Goal: Transaction & Acquisition: Obtain resource

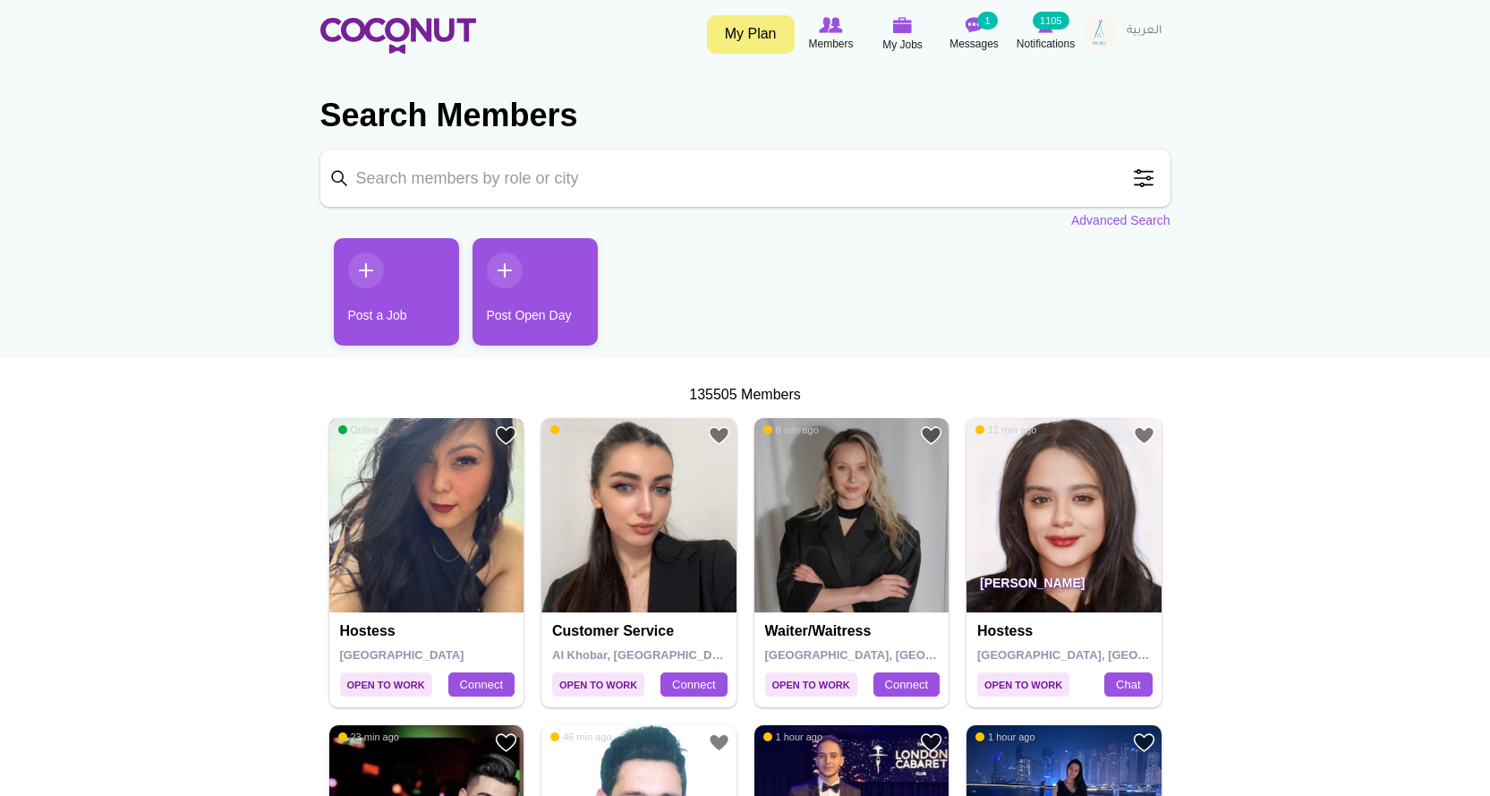
click at [509, 571] on img at bounding box center [426, 515] width 195 height 195
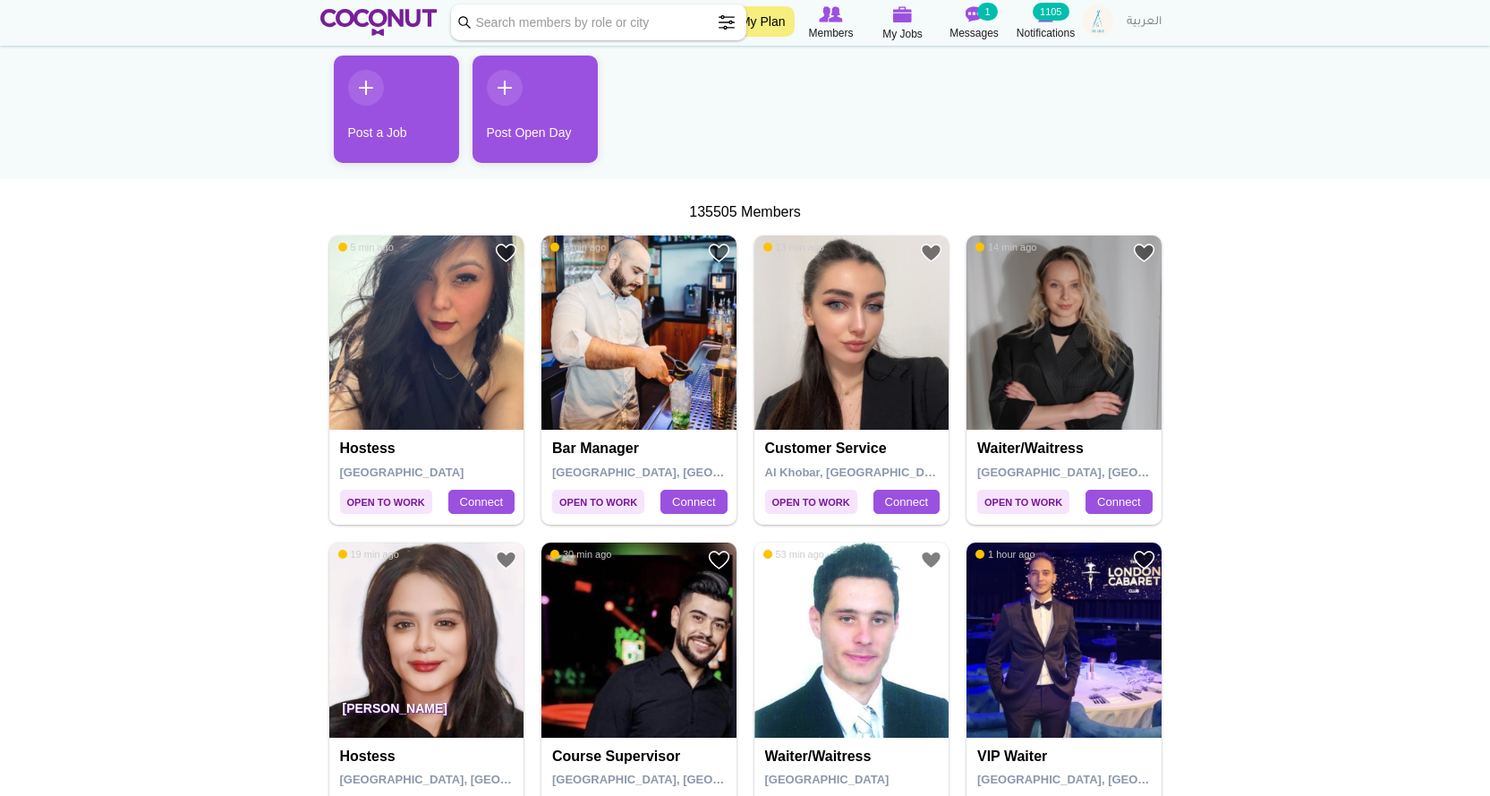
scroll to position [448, 0]
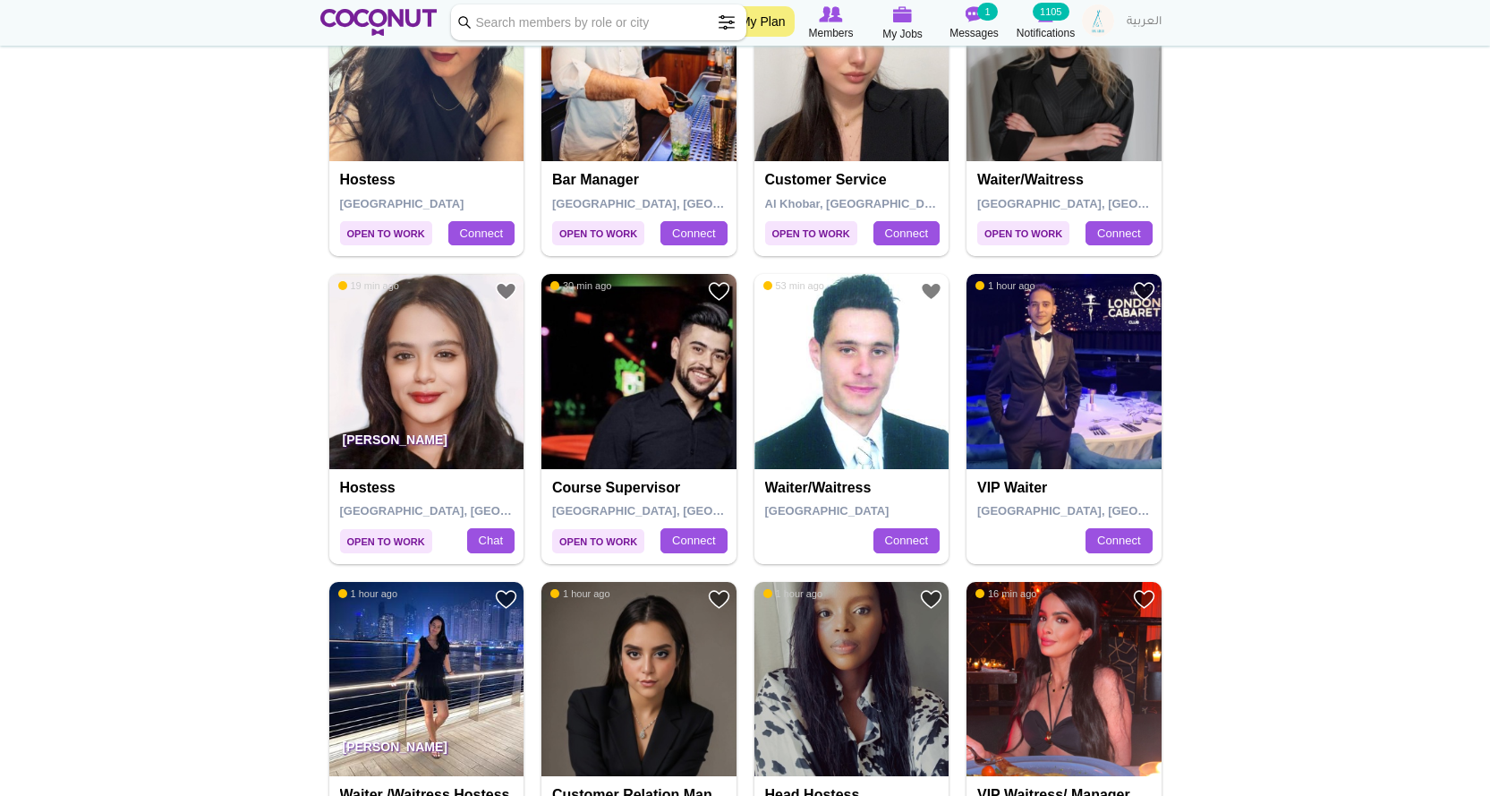
click at [1048, 389] on img at bounding box center [1064, 371] width 195 height 195
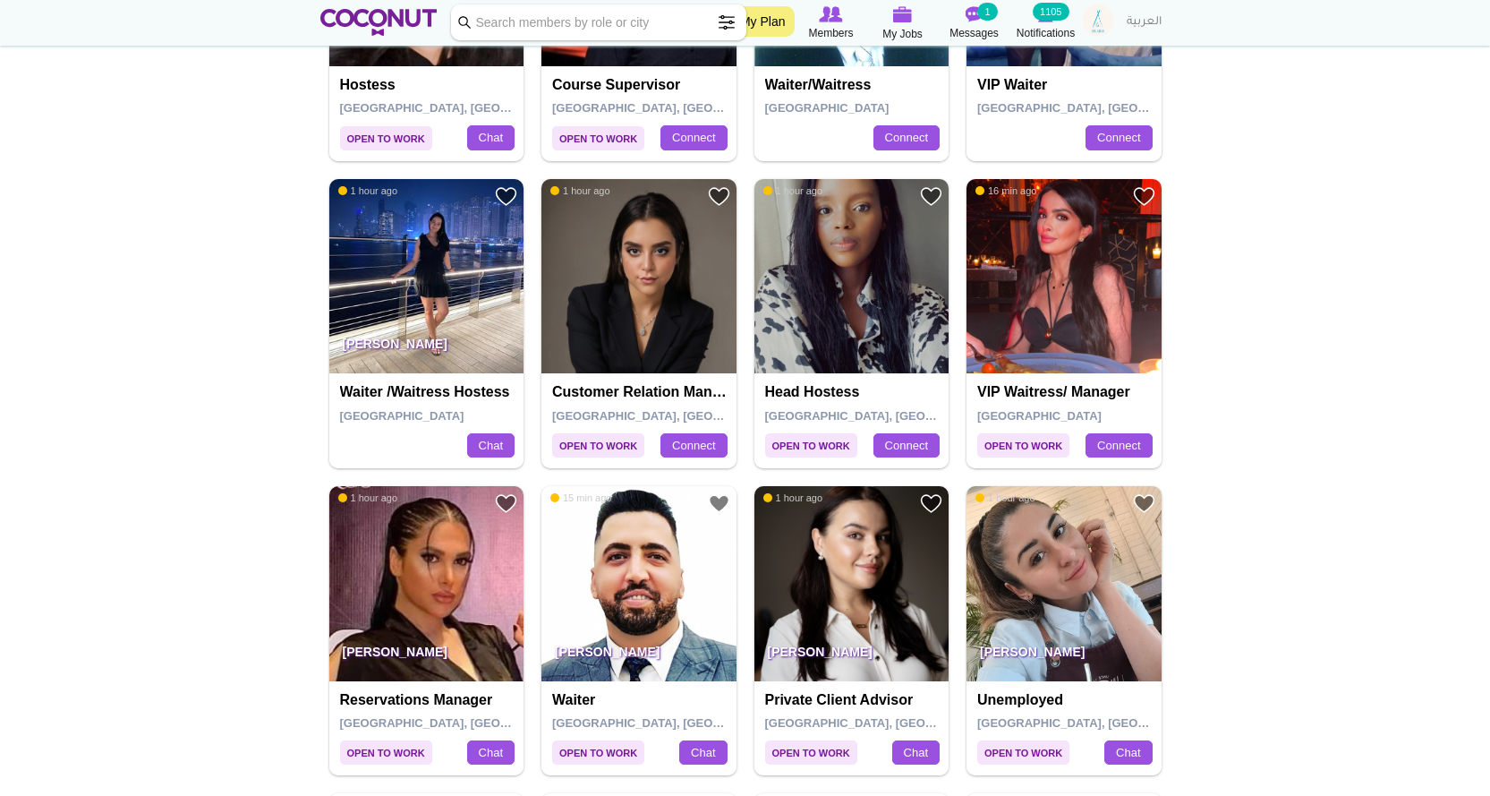
scroll to position [985, 0]
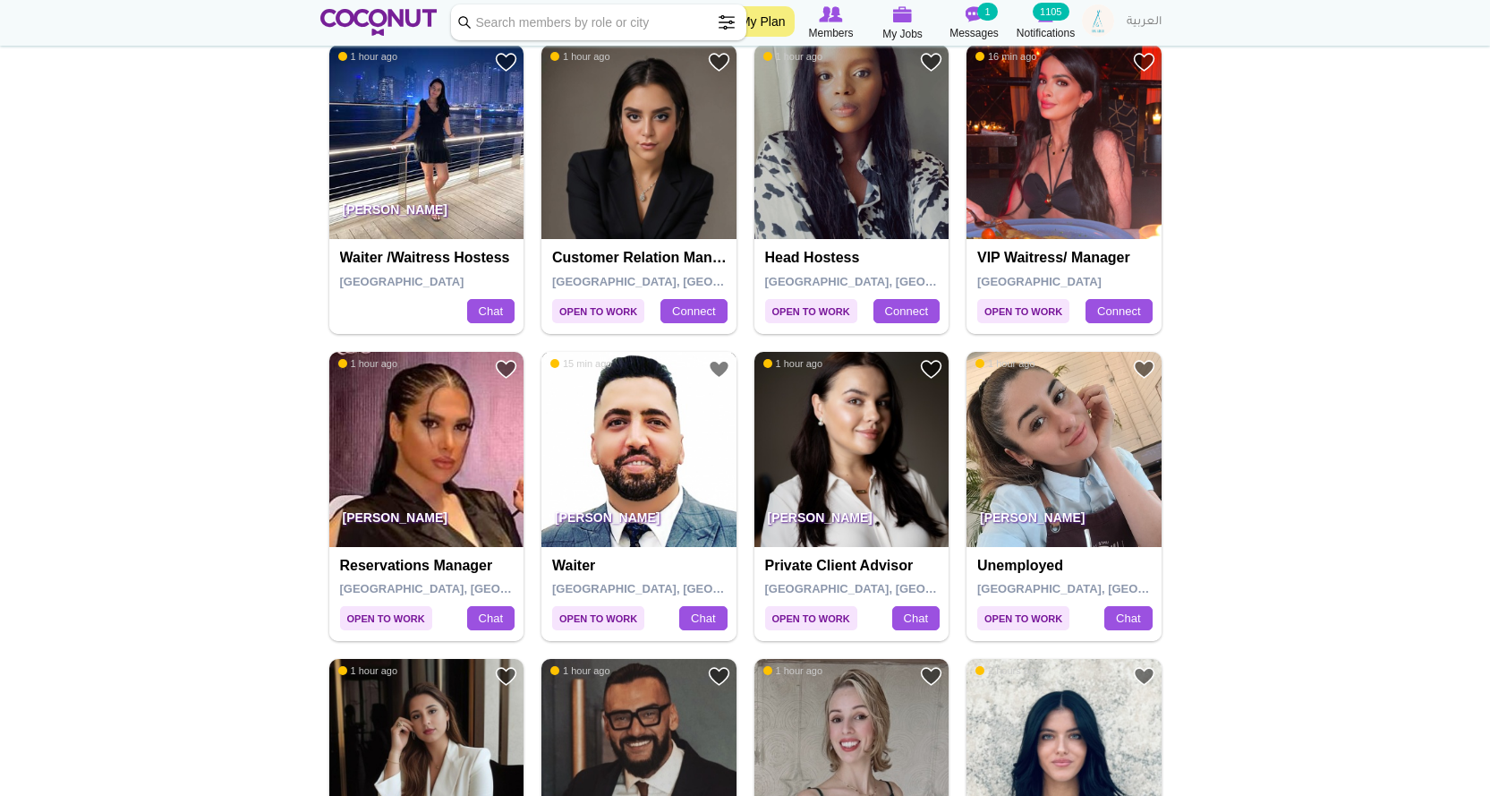
click at [604, 438] on img at bounding box center [639, 449] width 195 height 195
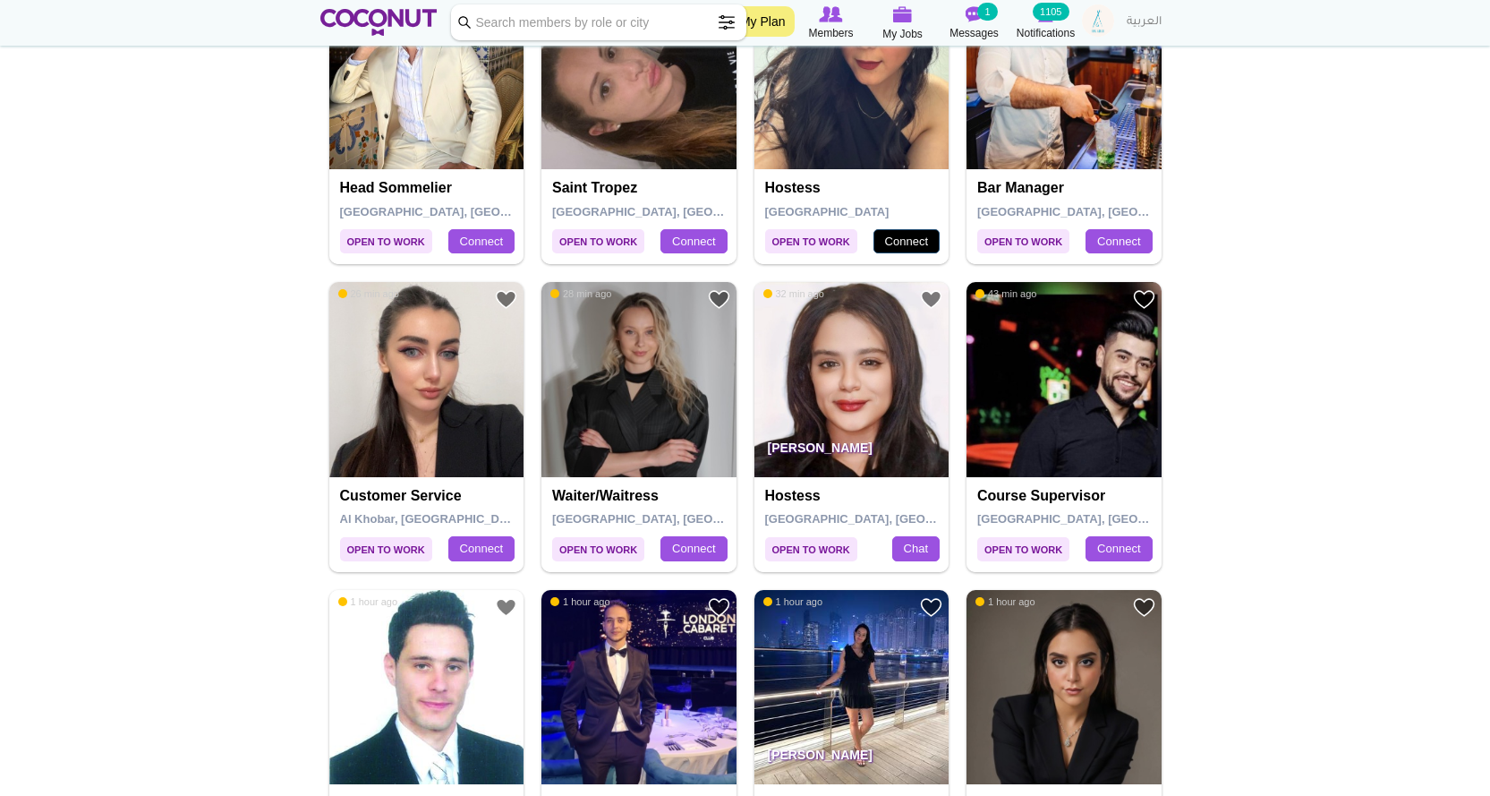
scroll to position [537, 0]
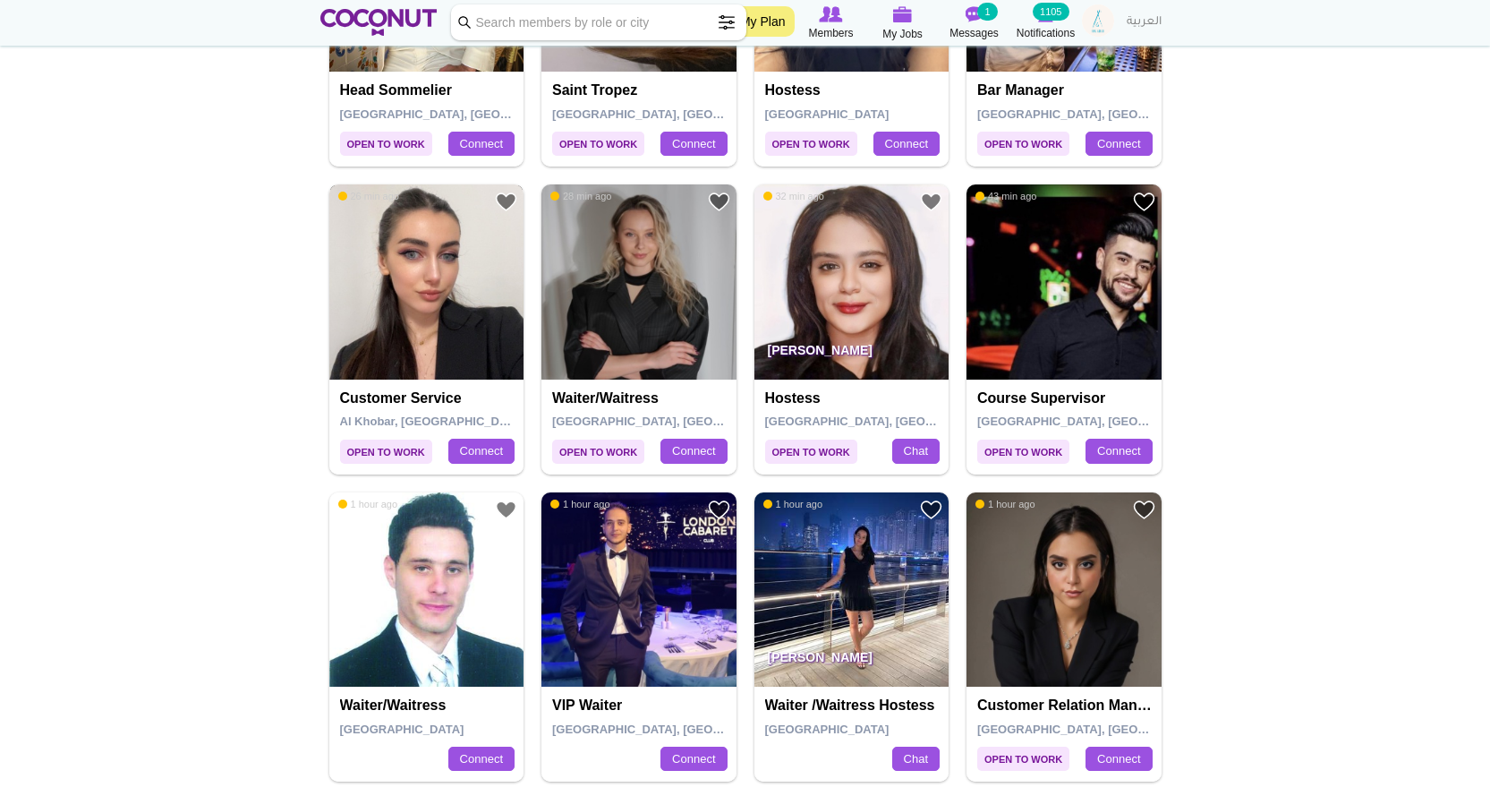
click at [431, 302] on img at bounding box center [426, 281] width 195 height 195
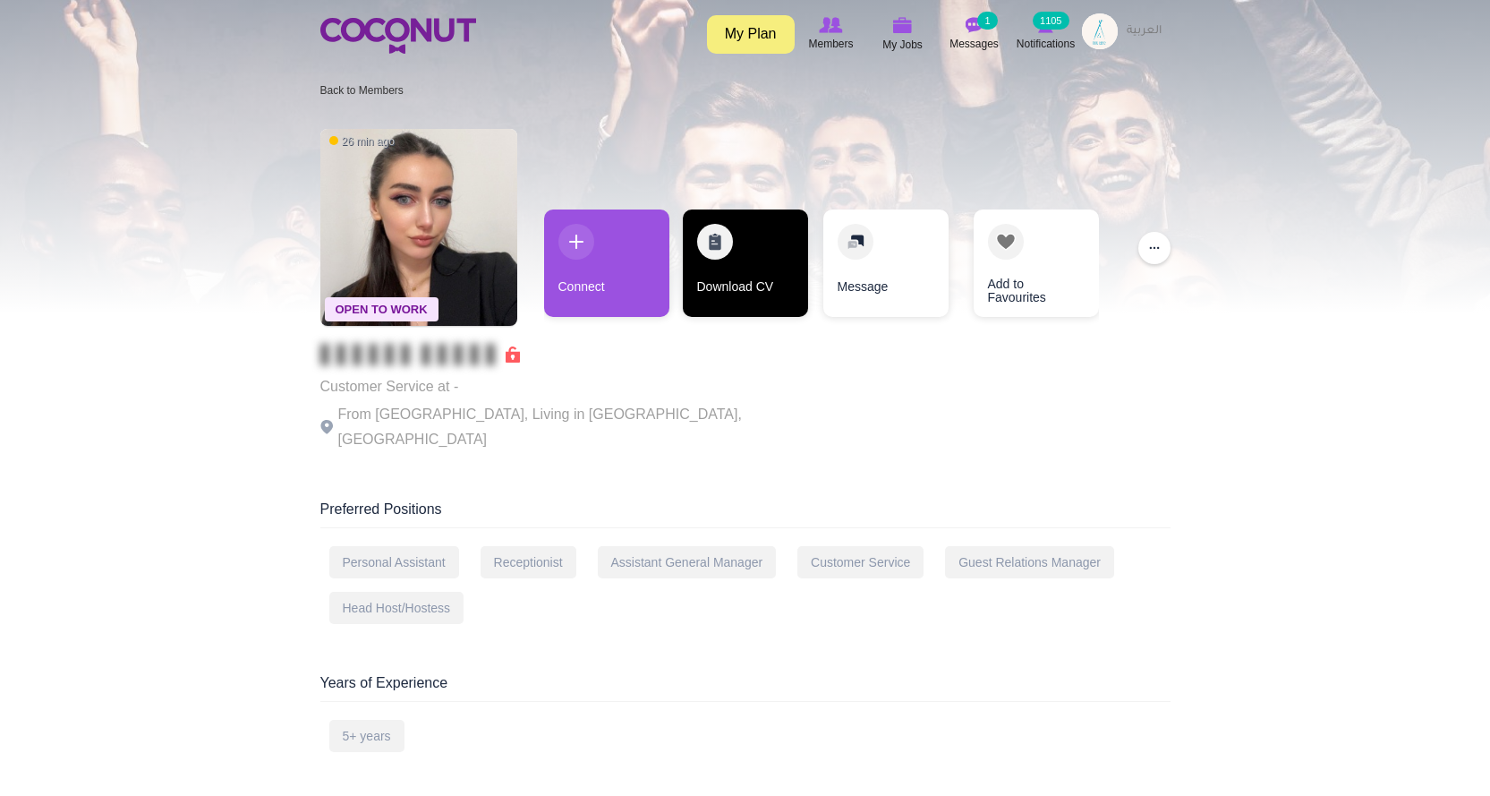
click at [731, 277] on link "Download CV" at bounding box center [745, 262] width 125 height 107
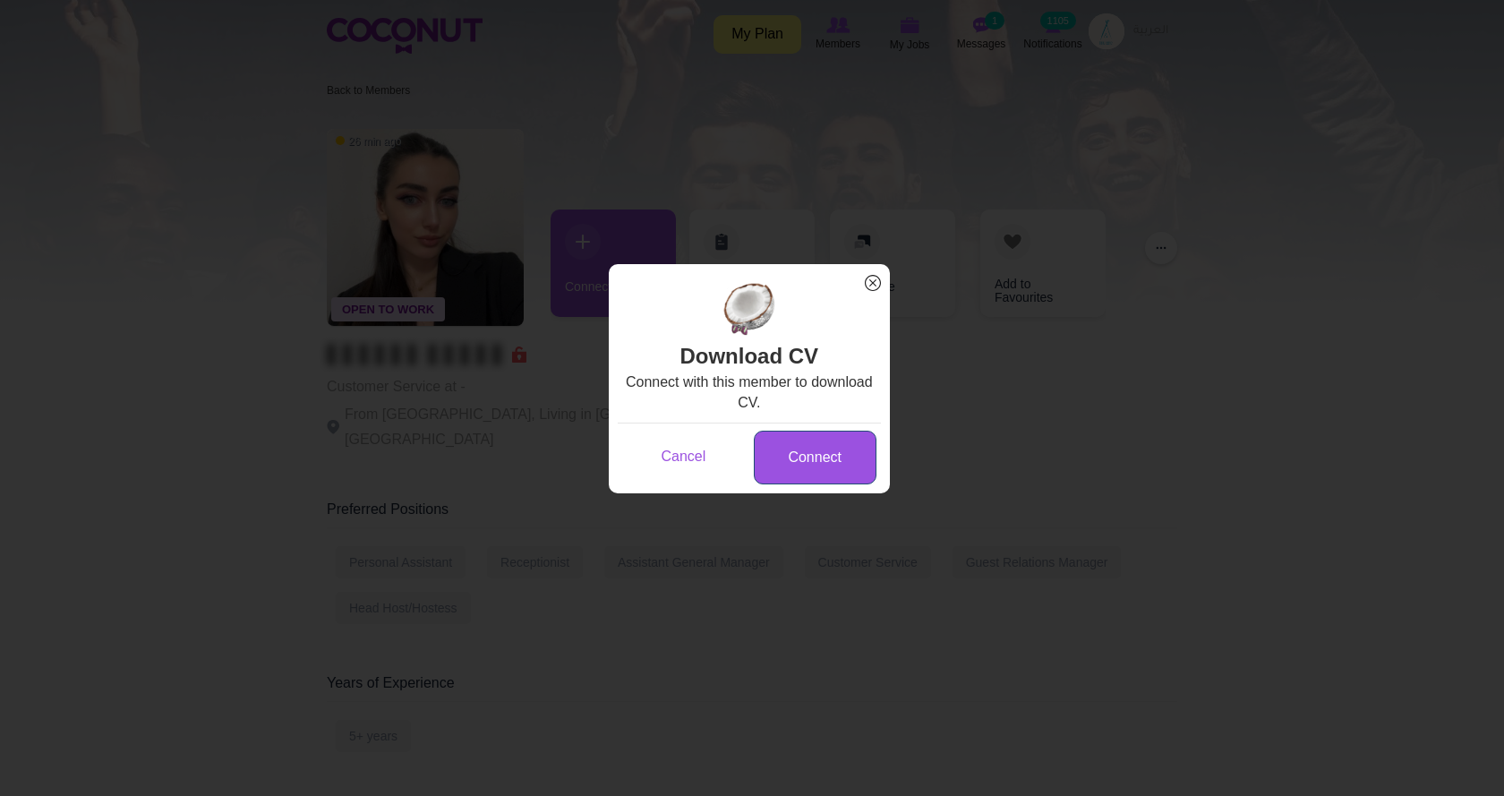
click at [831, 457] on link "Connect" at bounding box center [815, 458] width 123 height 55
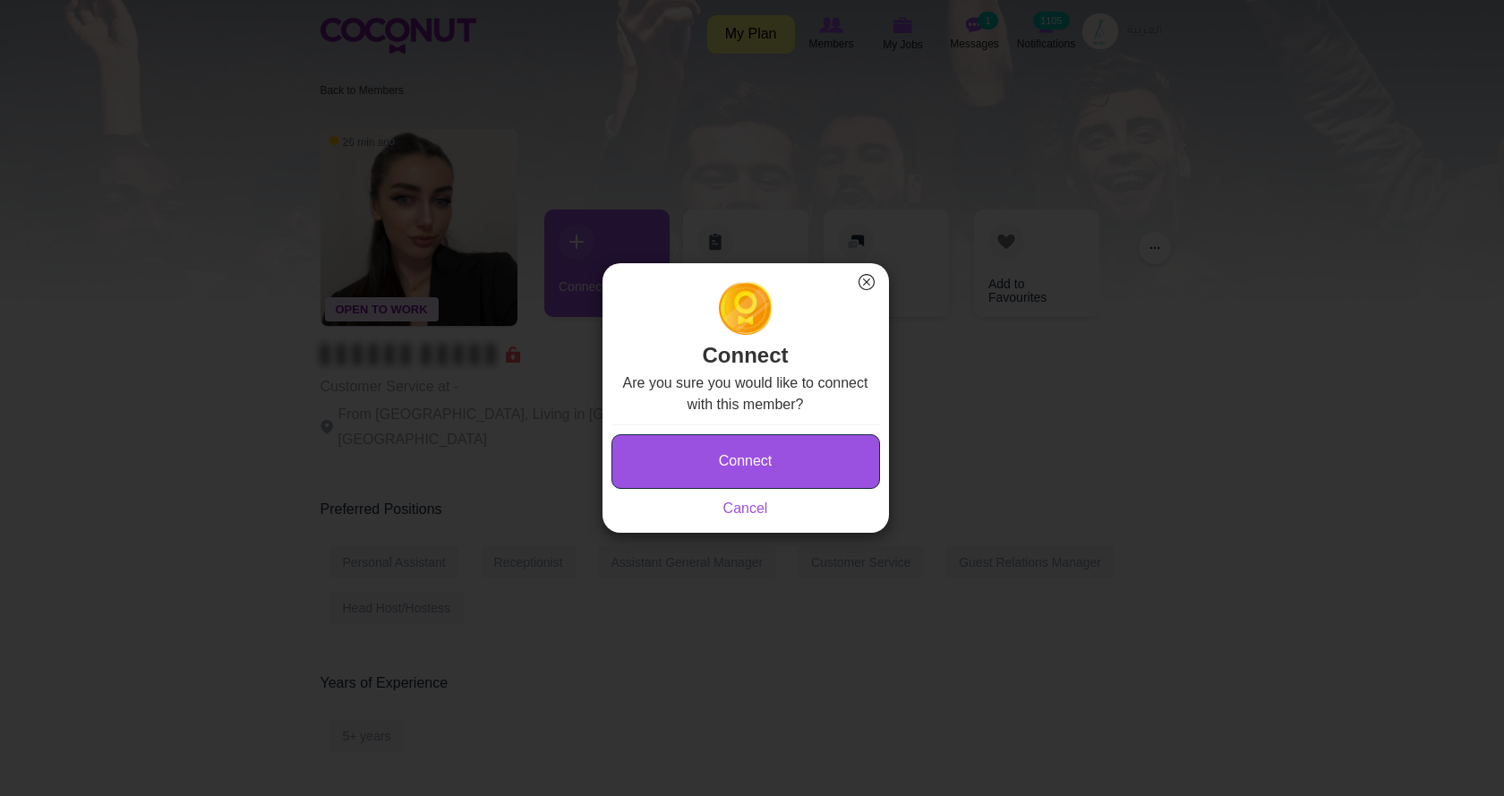
click at [787, 451] on button "Connect" at bounding box center [745, 461] width 269 height 55
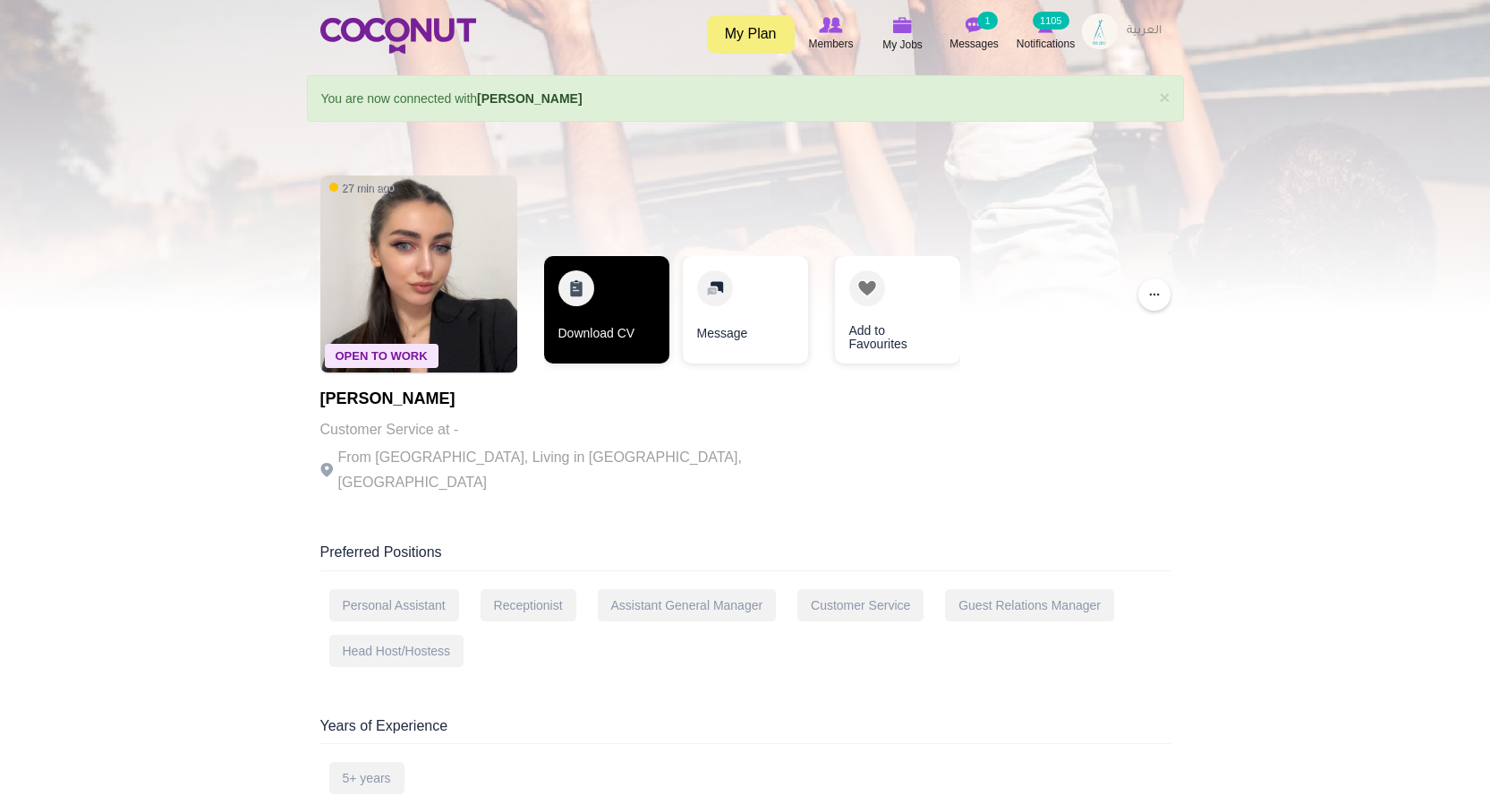
click at [573, 311] on link "Download CV" at bounding box center [606, 309] width 125 height 107
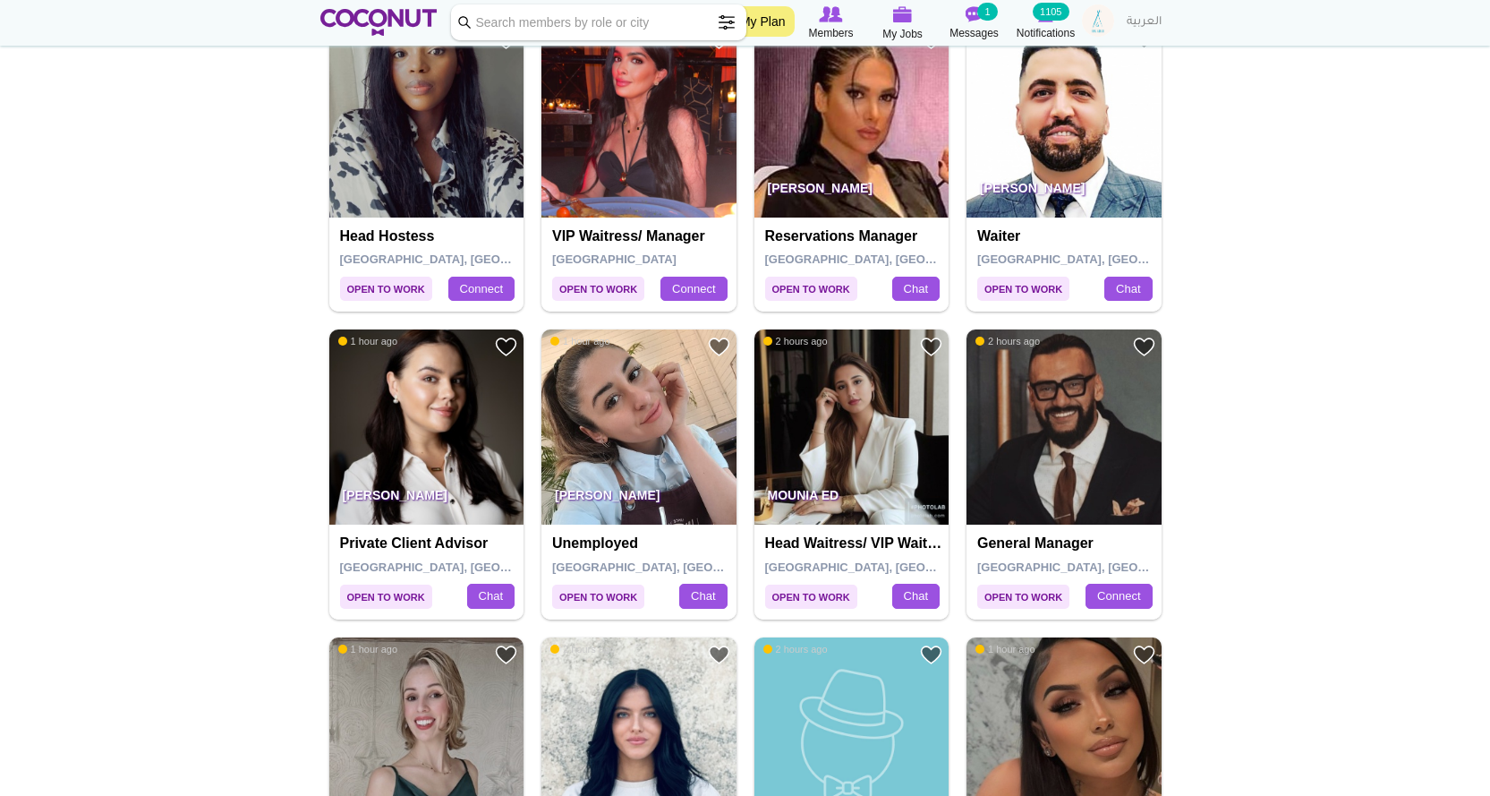
scroll to position [1432, 0]
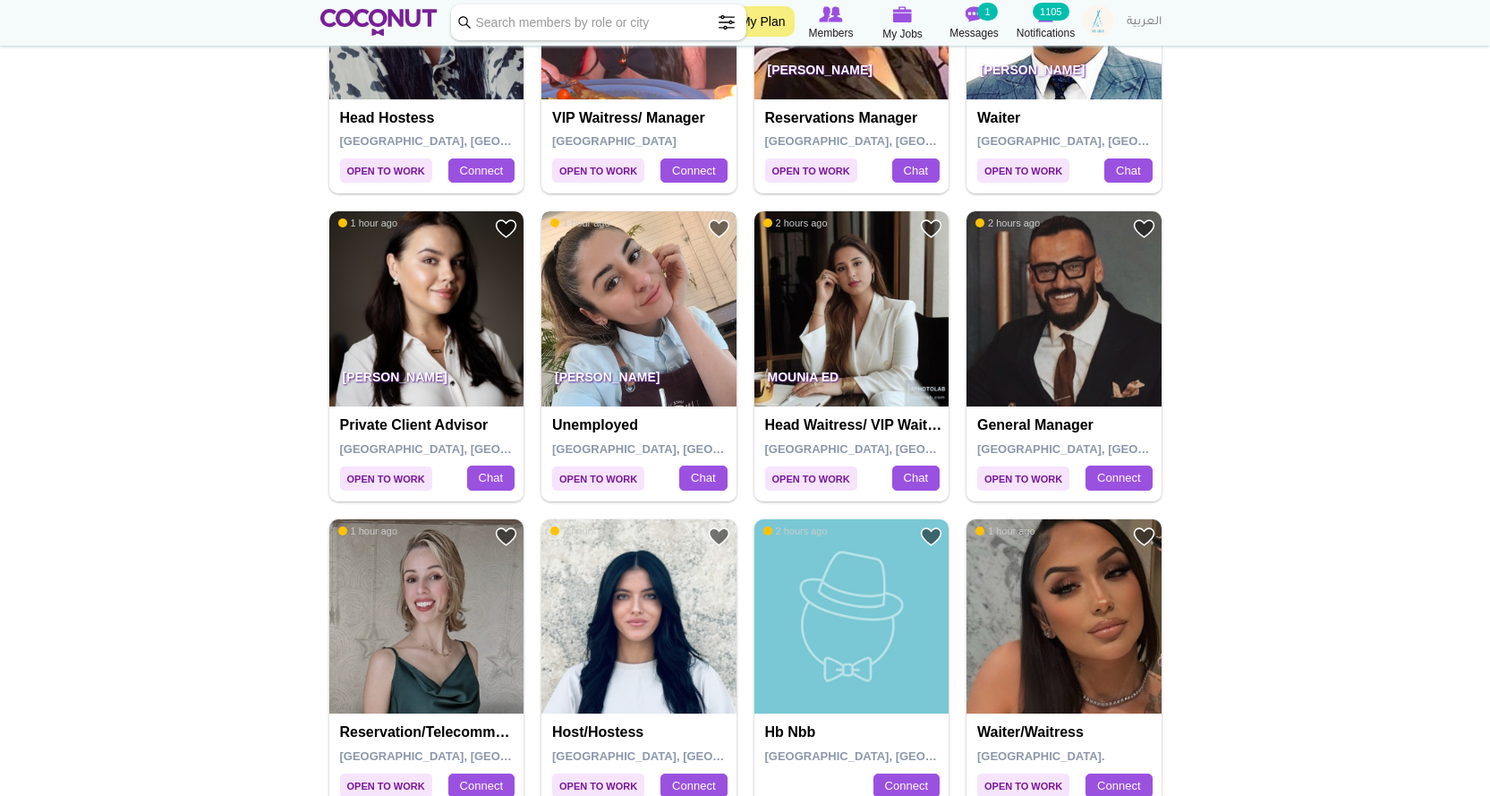
click at [641, 341] on img at bounding box center [639, 308] width 195 height 195
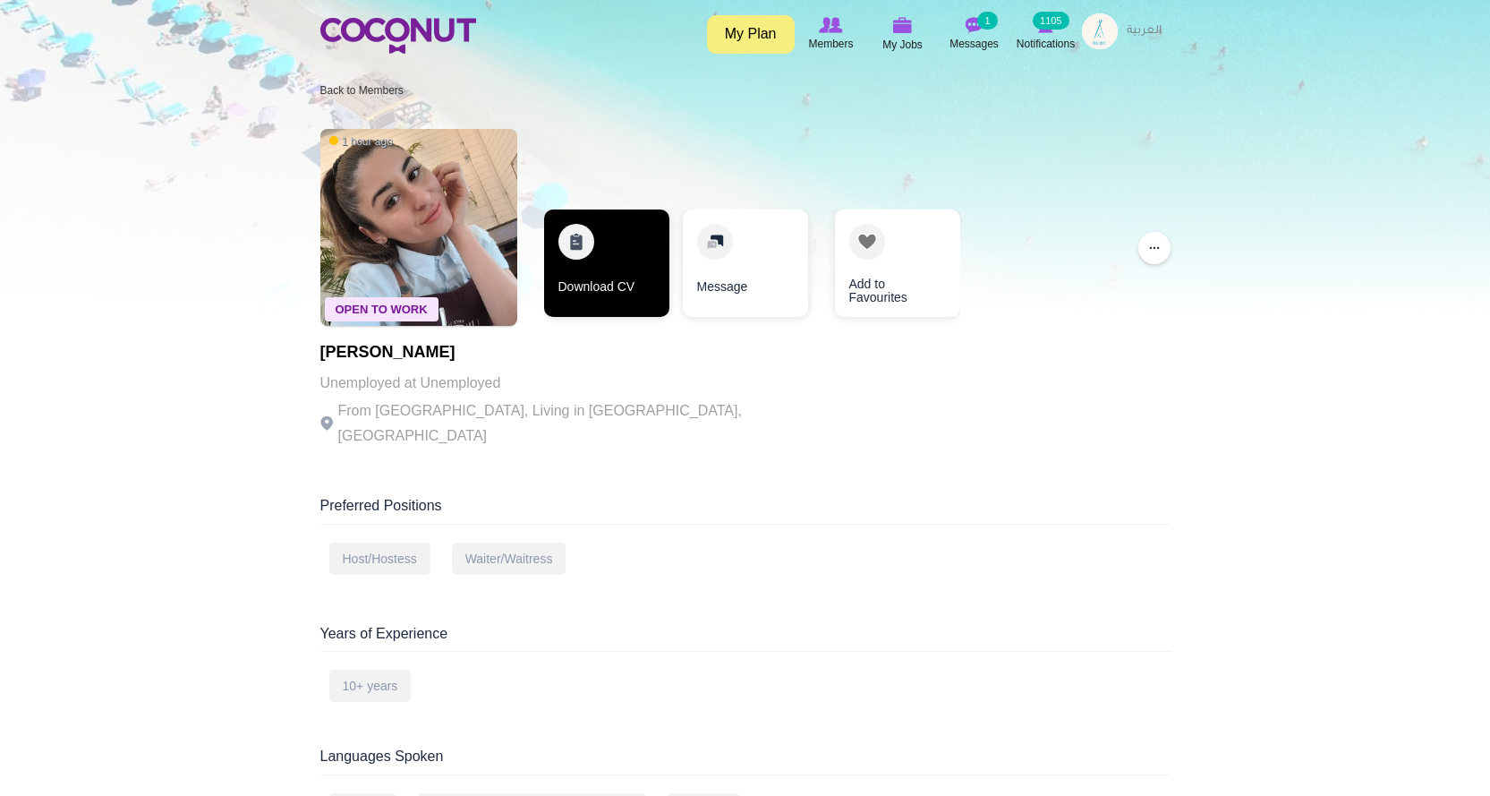
click at [618, 279] on link "Download CV" at bounding box center [606, 262] width 125 height 107
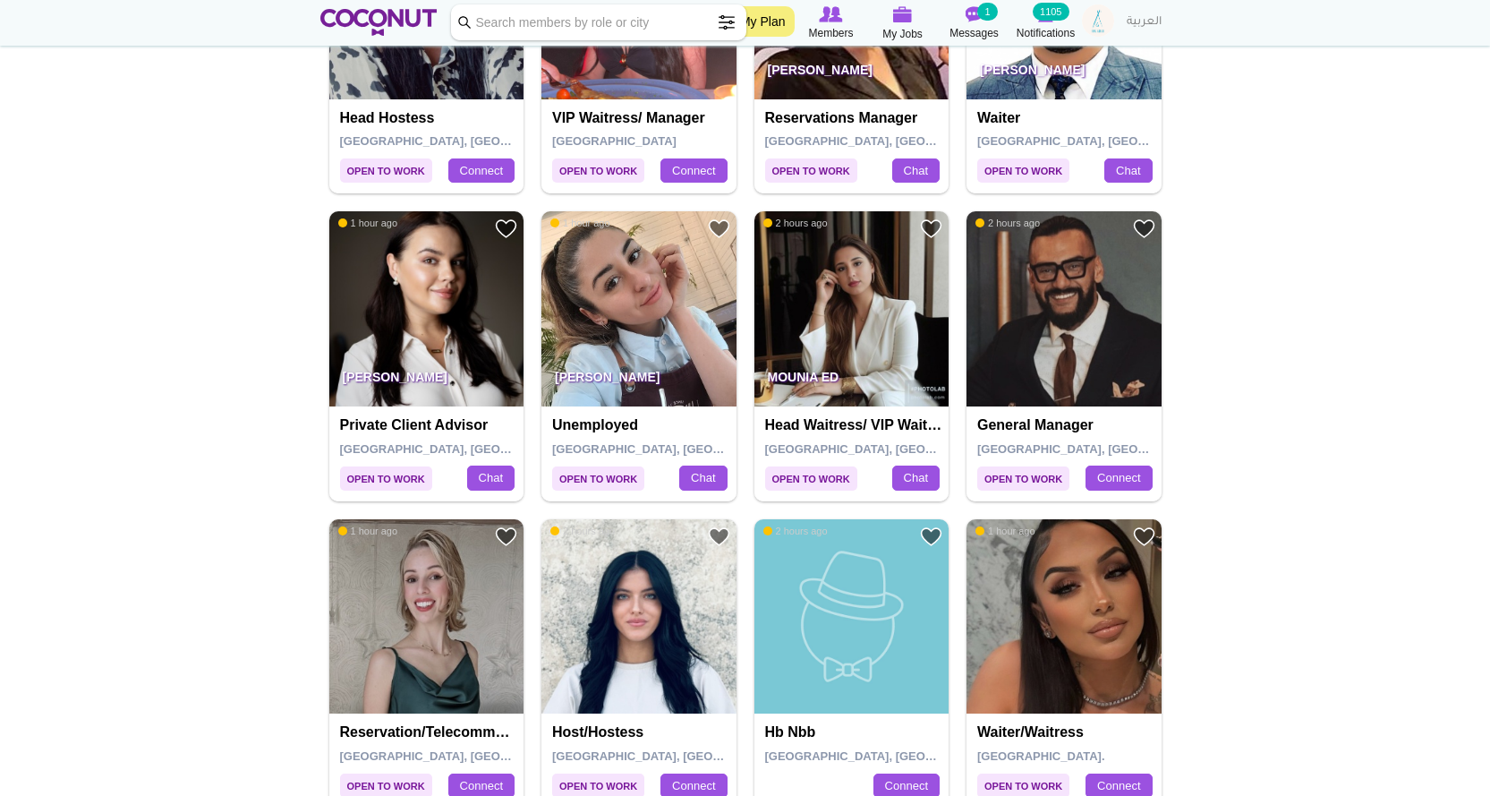
scroll to position [1701, 0]
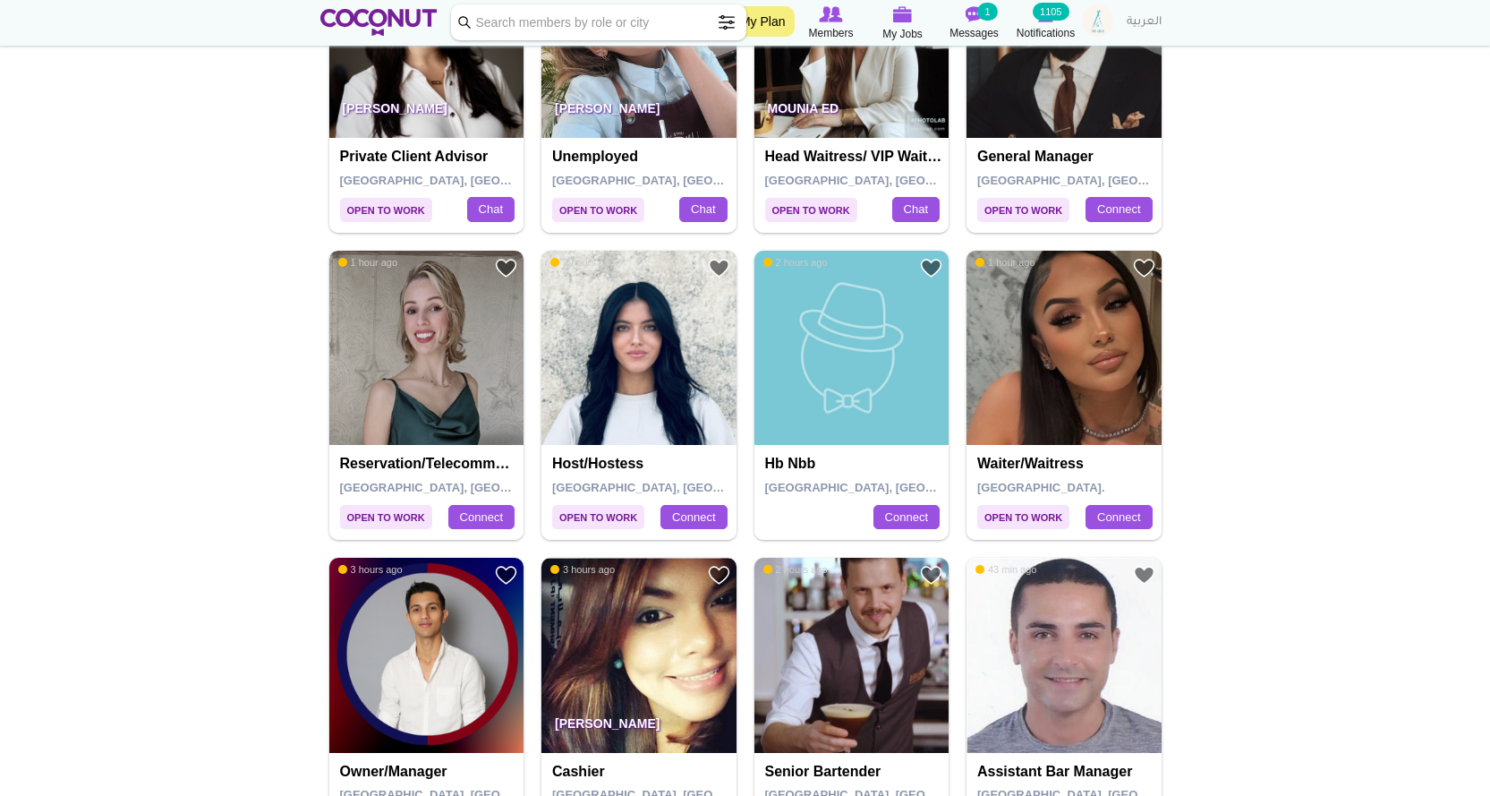
click at [411, 316] on img at bounding box center [426, 348] width 195 height 195
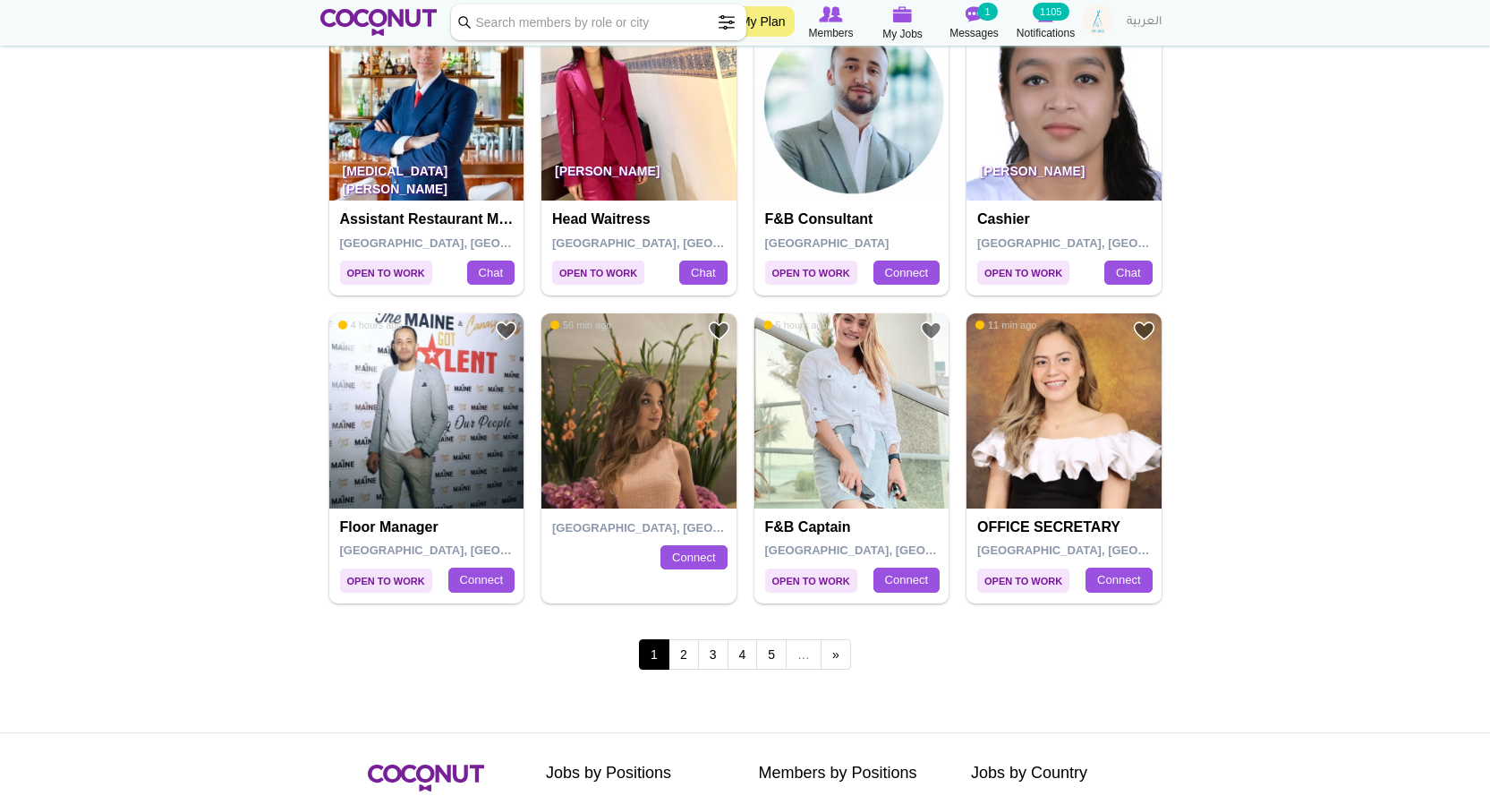
scroll to position [2954, 0]
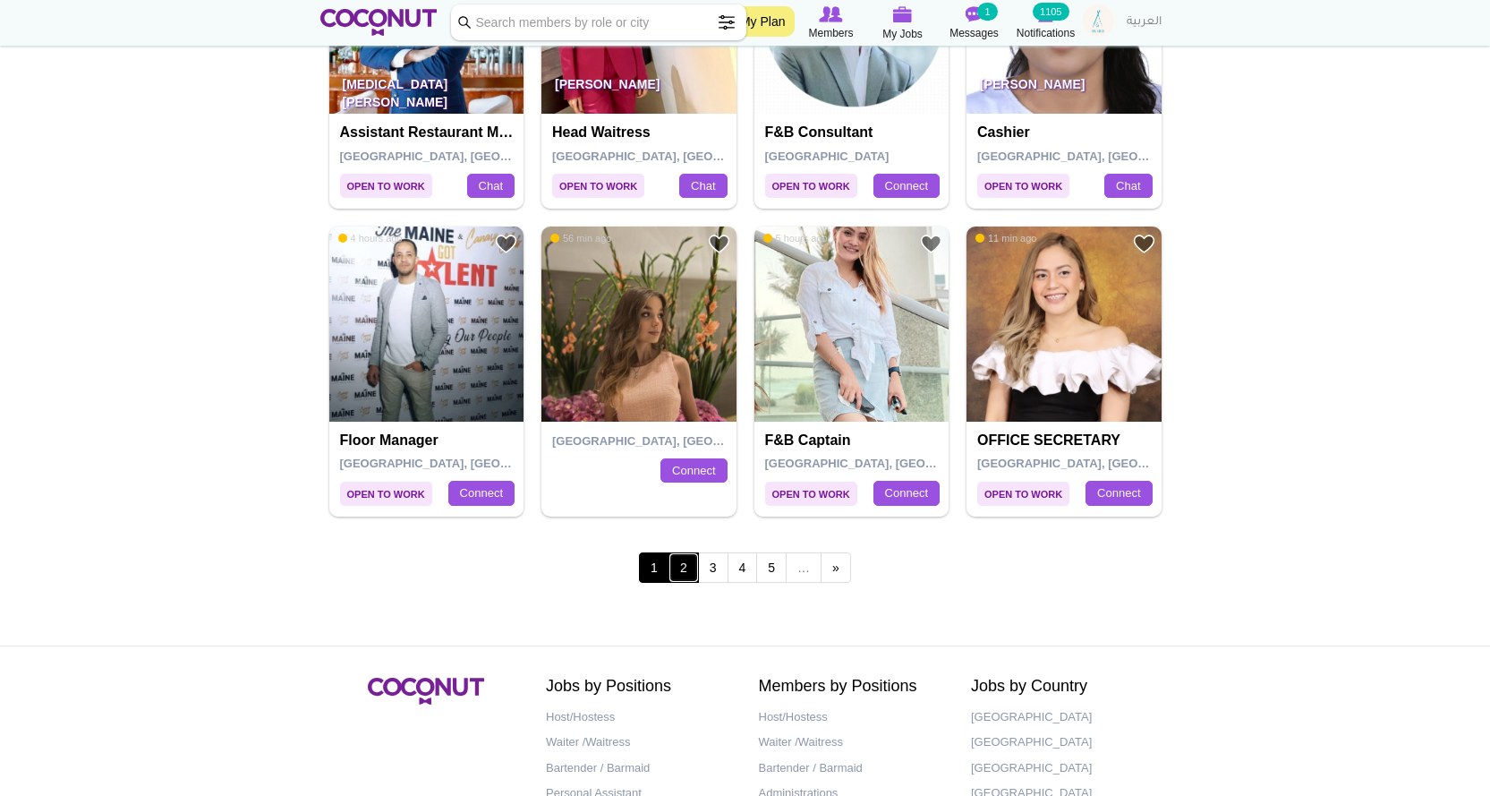
click at [678, 570] on link "2" at bounding box center [684, 567] width 30 height 30
click at [606, 332] on img at bounding box center [639, 323] width 195 height 195
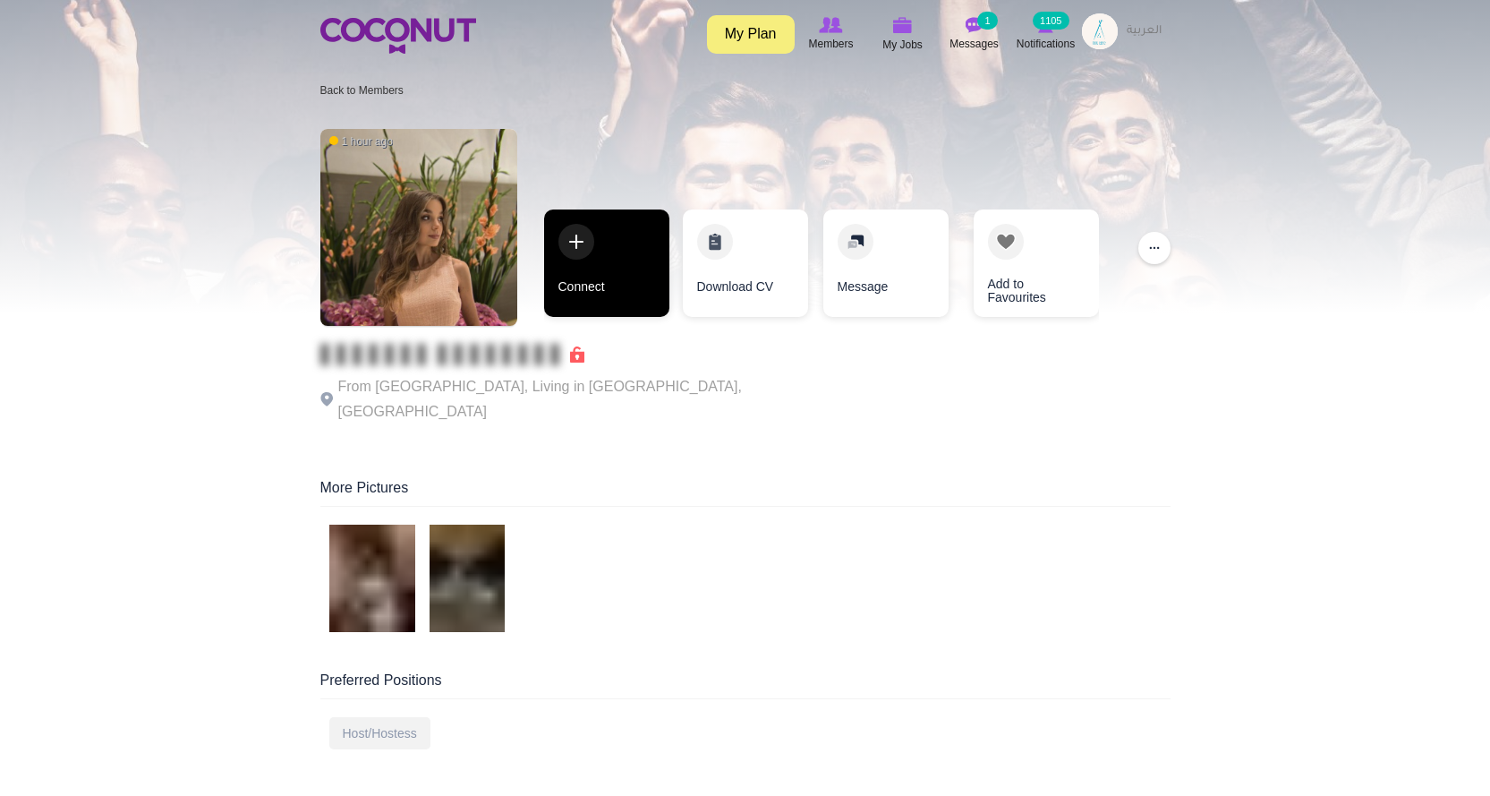
click at [618, 268] on link "Connect" at bounding box center [606, 262] width 125 height 107
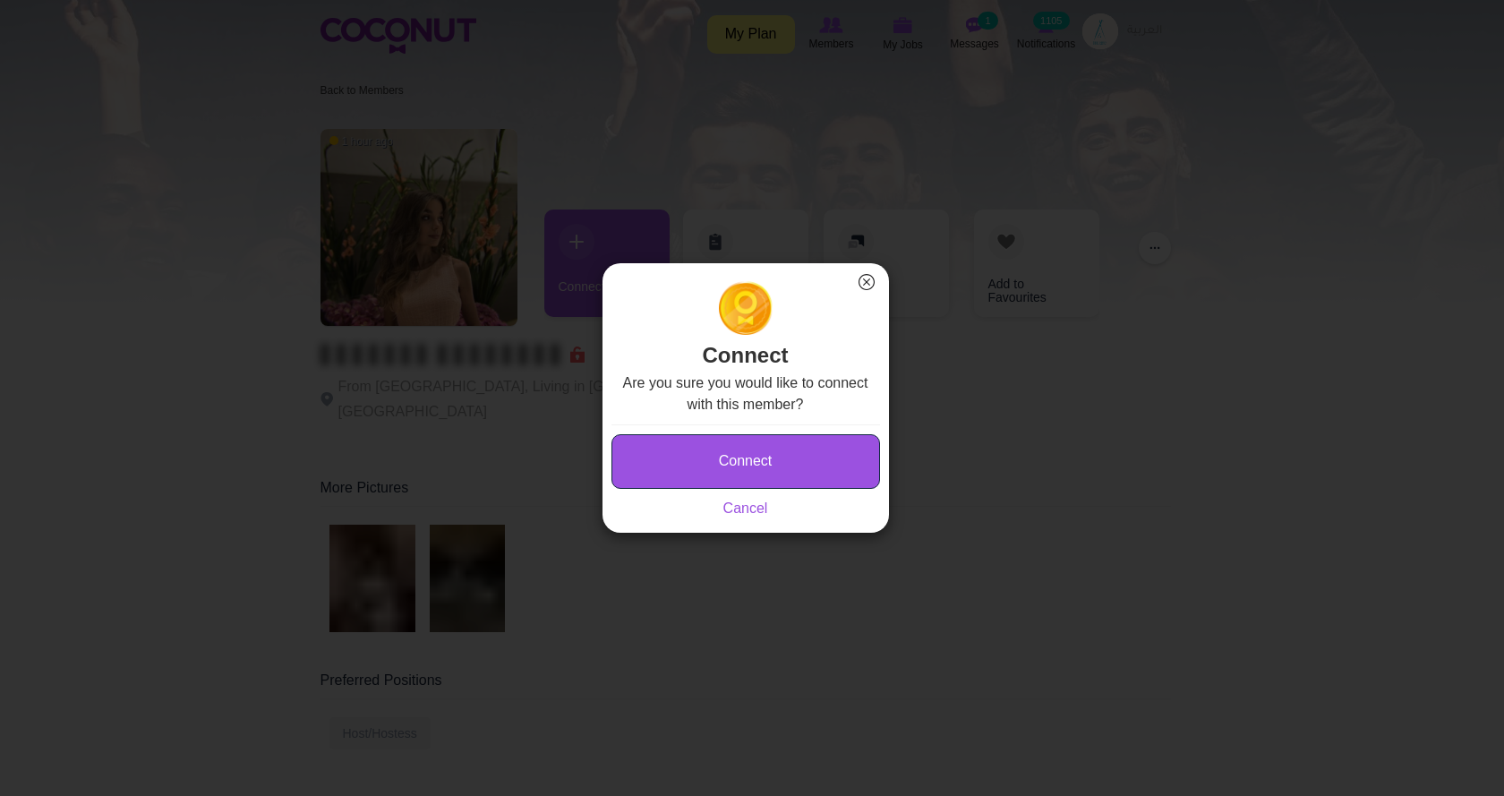
click at [761, 464] on button "Connect" at bounding box center [745, 461] width 269 height 55
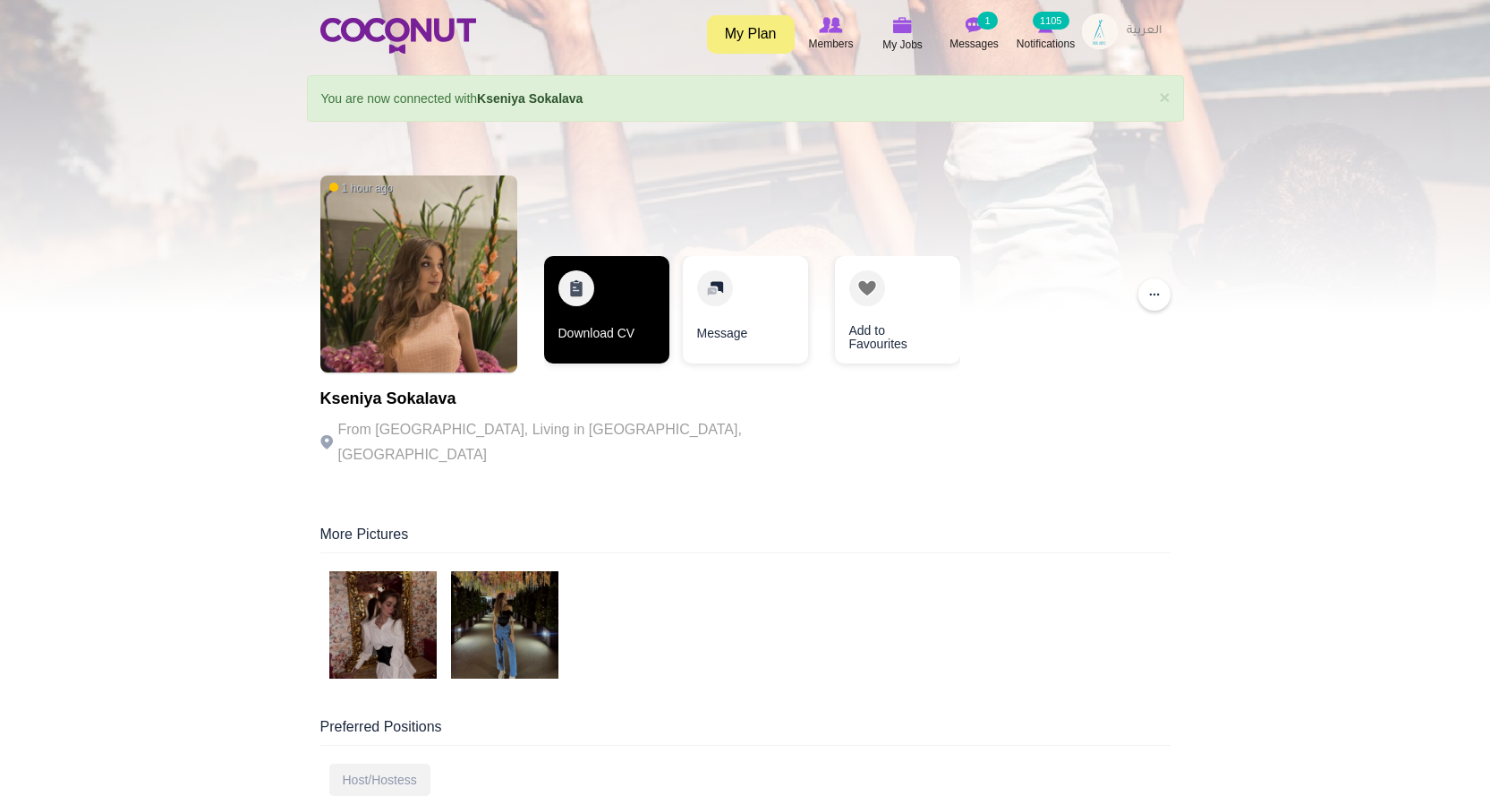
click at [635, 321] on link "Download CV" at bounding box center [606, 309] width 125 height 107
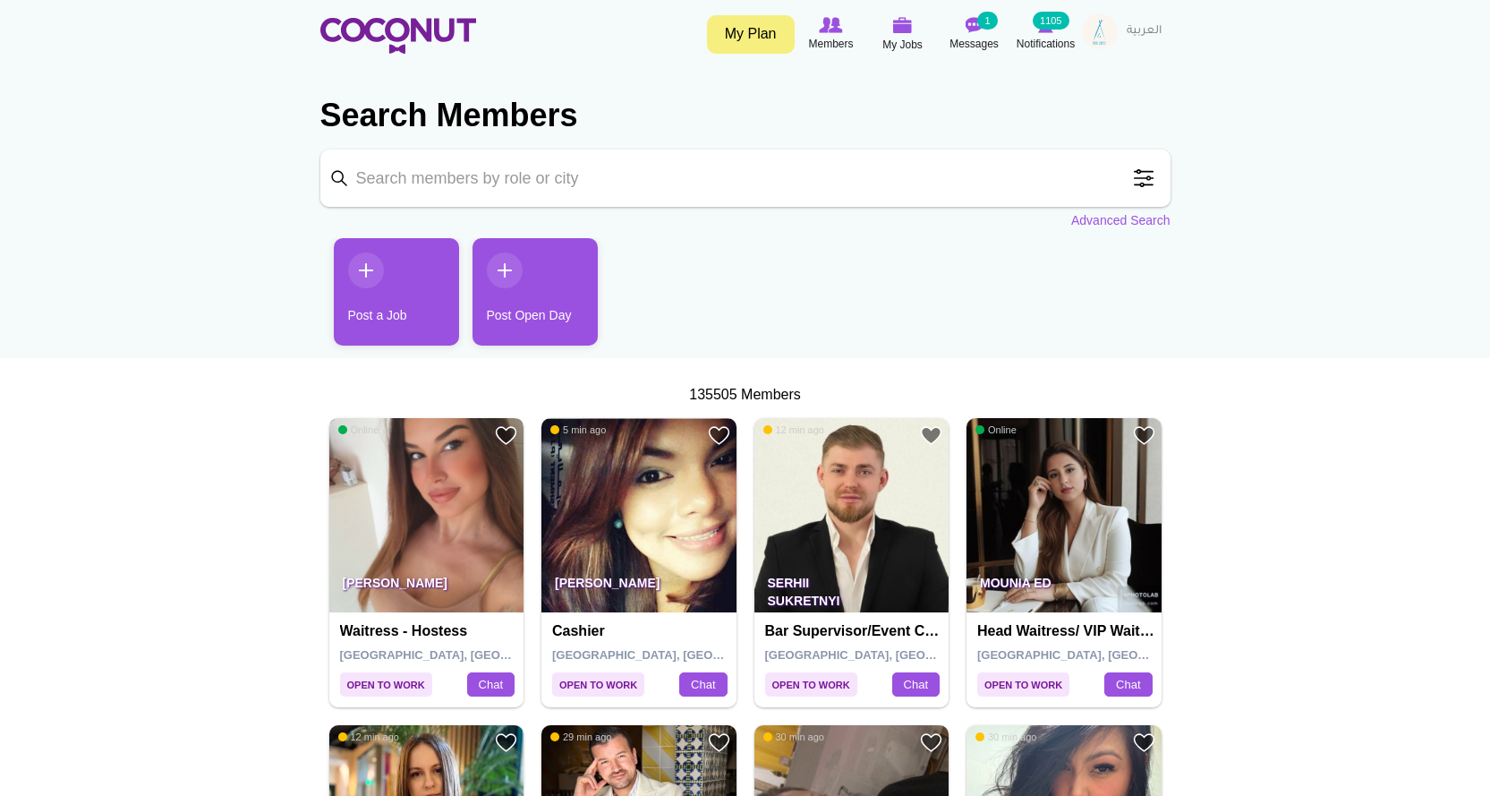
click at [437, 472] on img at bounding box center [426, 515] width 195 height 195
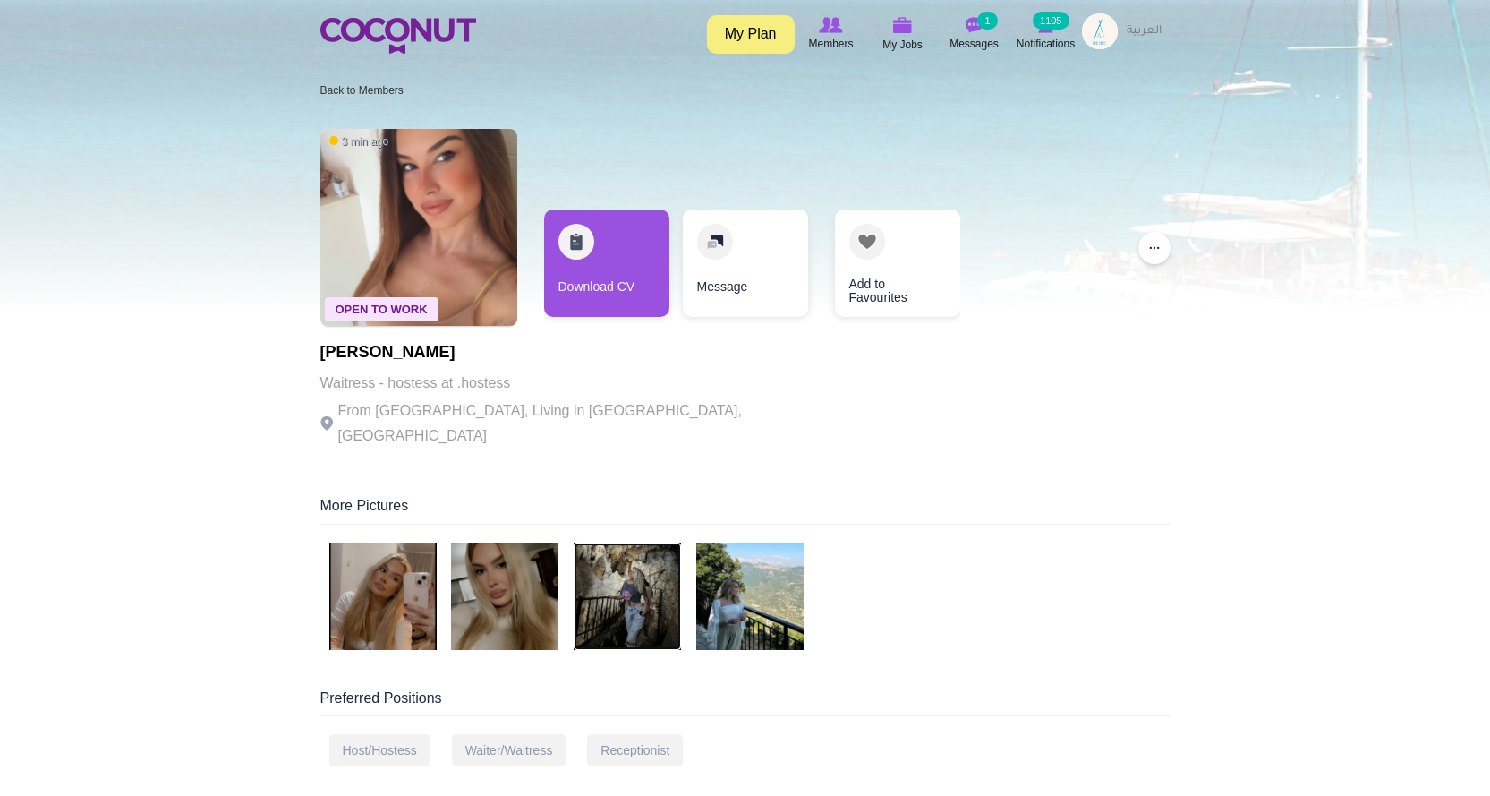
click at [636, 570] on img at bounding box center [627, 595] width 107 height 107
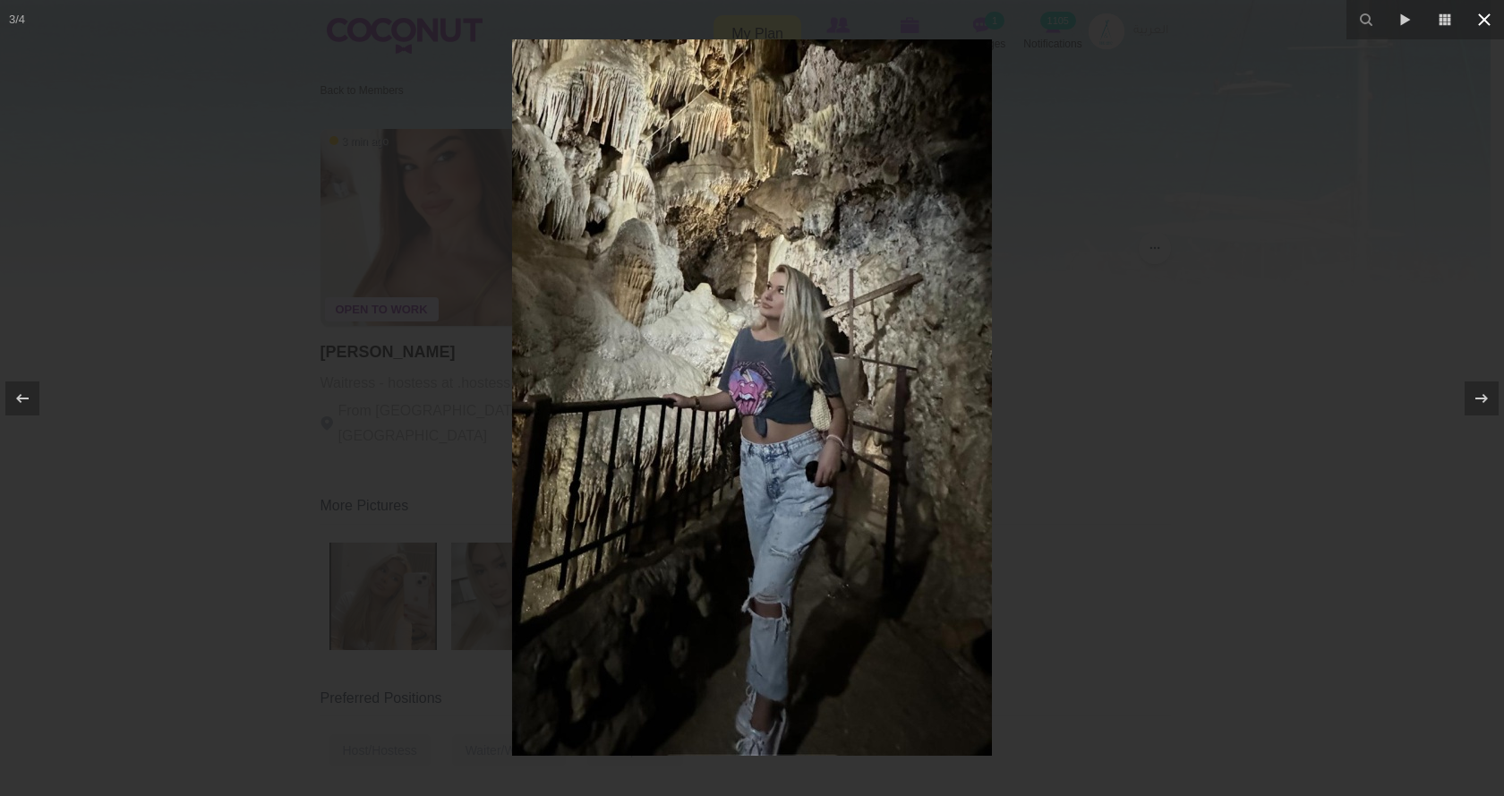
click at [1489, 21] on button at bounding box center [1483, 19] width 39 height 39
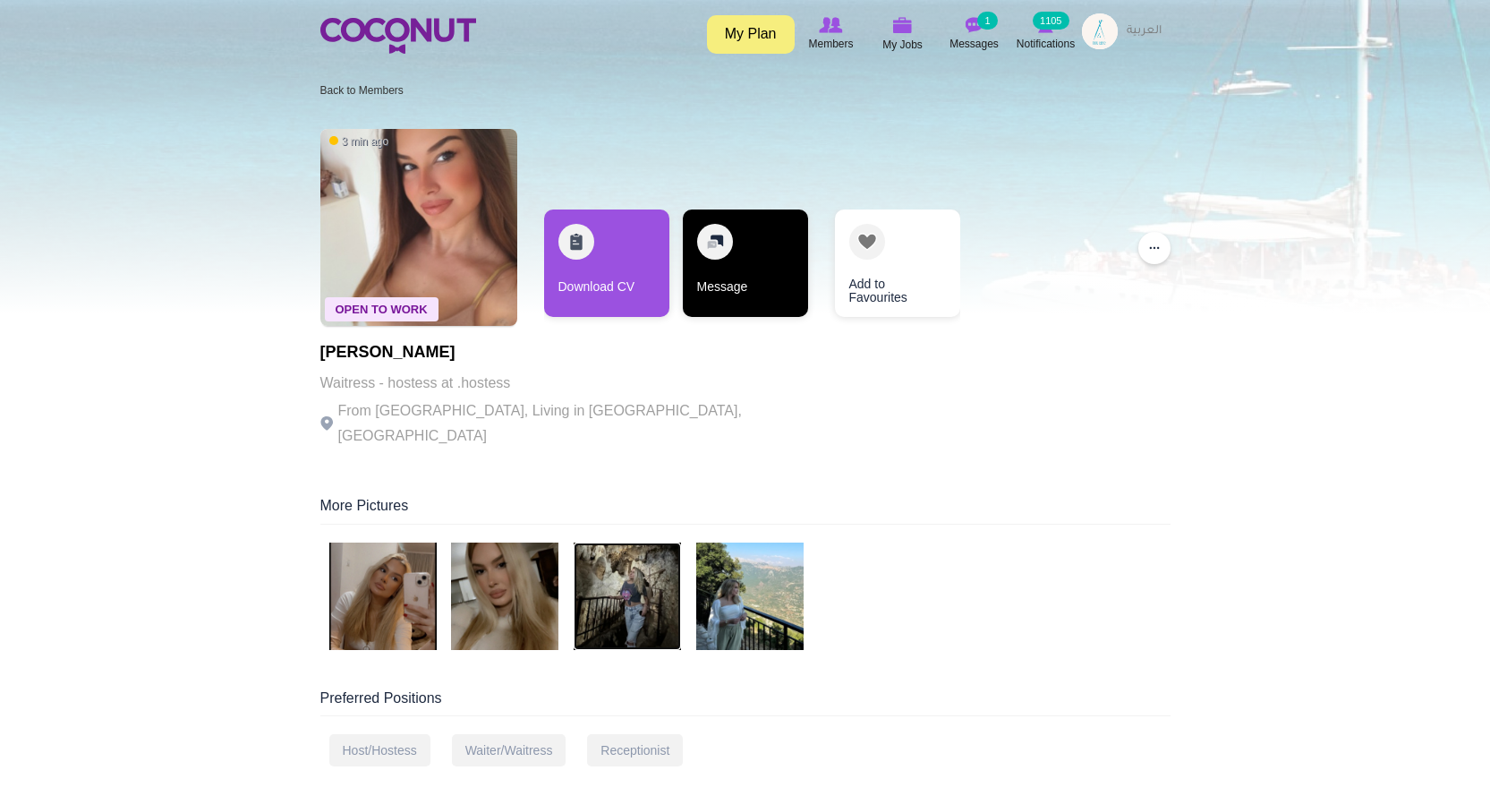
click at [748, 283] on link "Message" at bounding box center [745, 262] width 125 height 107
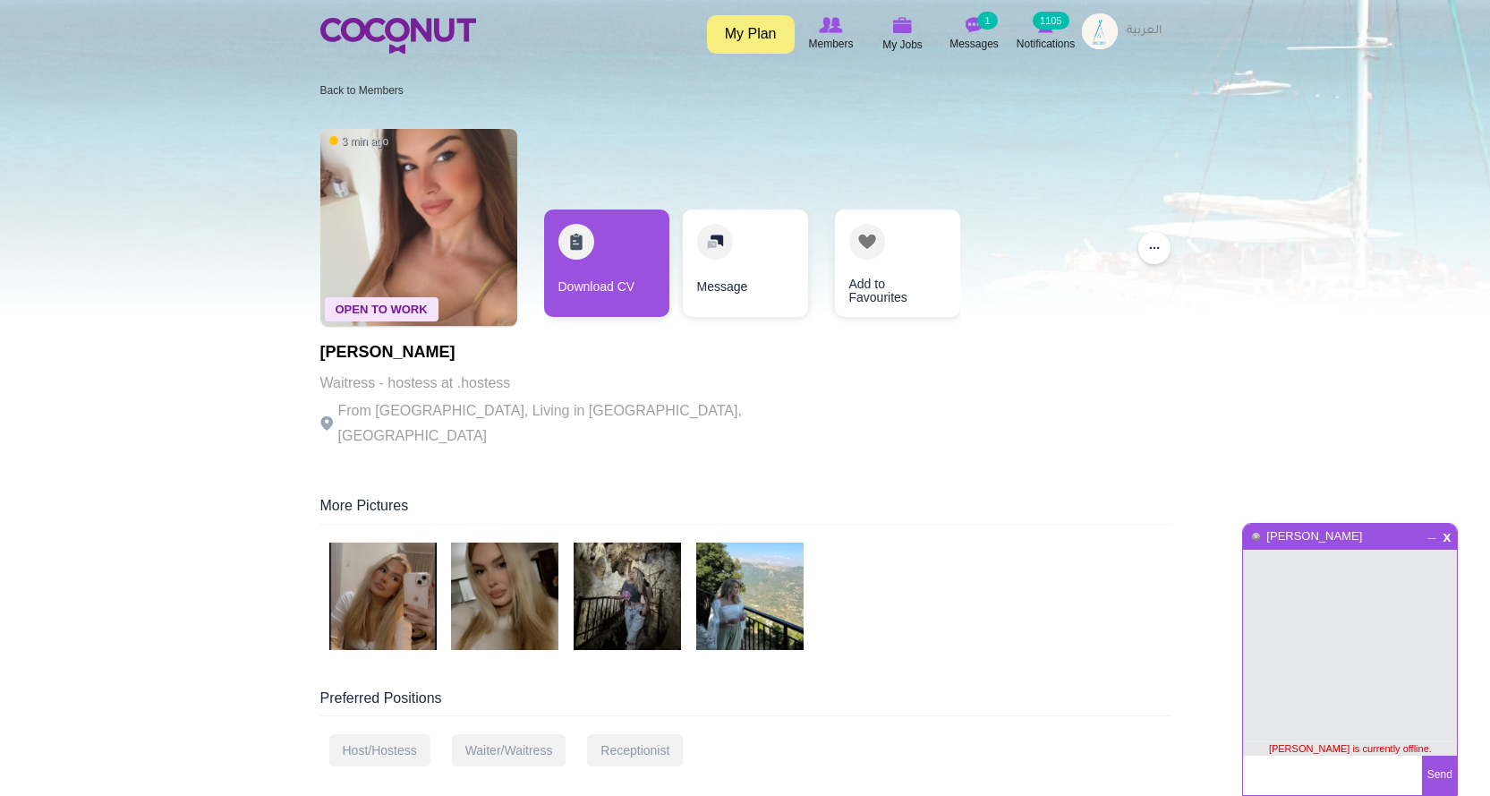
click at [1357, 778] on textarea at bounding box center [1332, 774] width 179 height 39
type textarea "Hello Zeljka, I hope you are well"
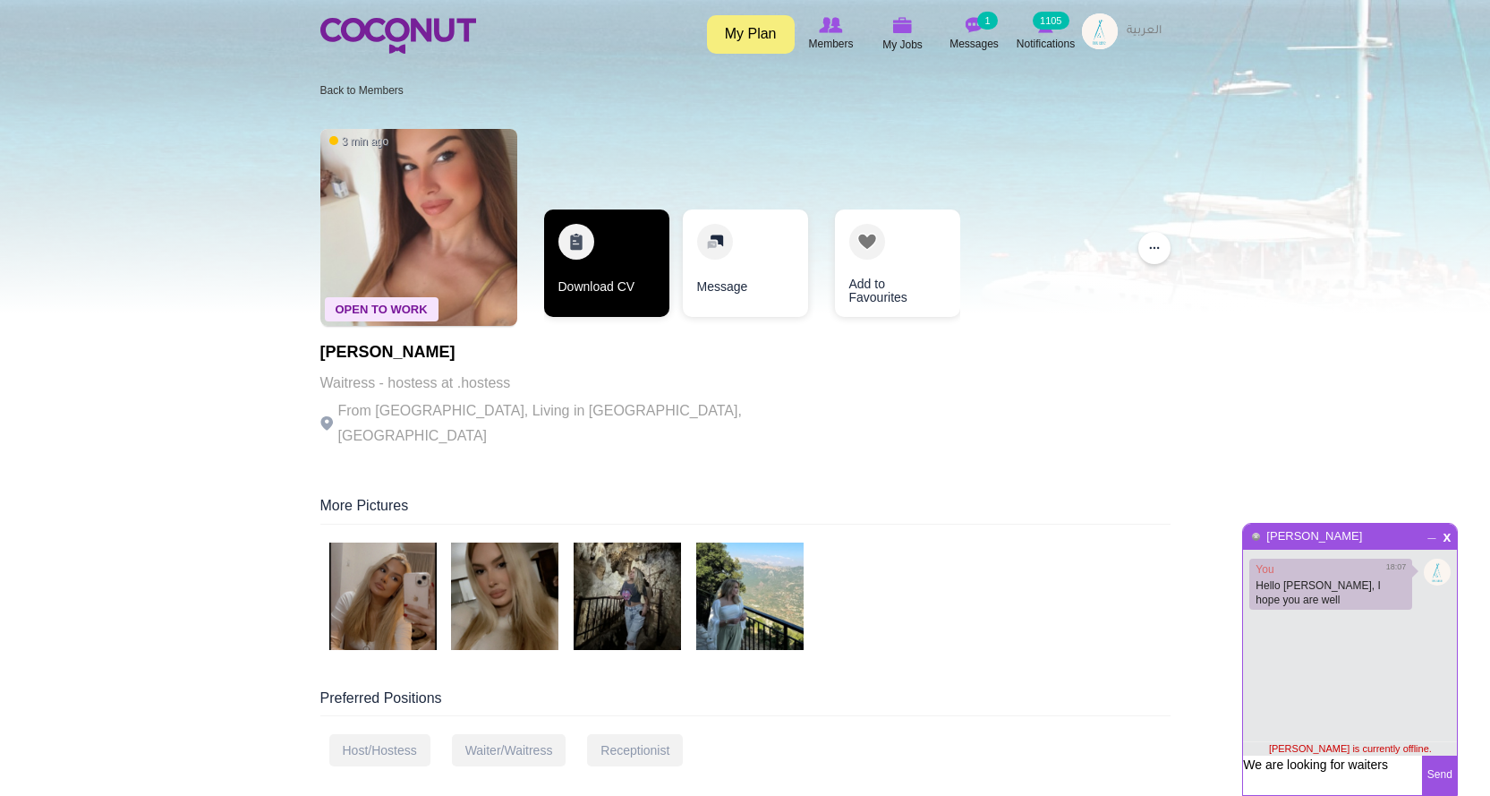
click at [581, 277] on link "Download CV" at bounding box center [606, 262] width 125 height 107
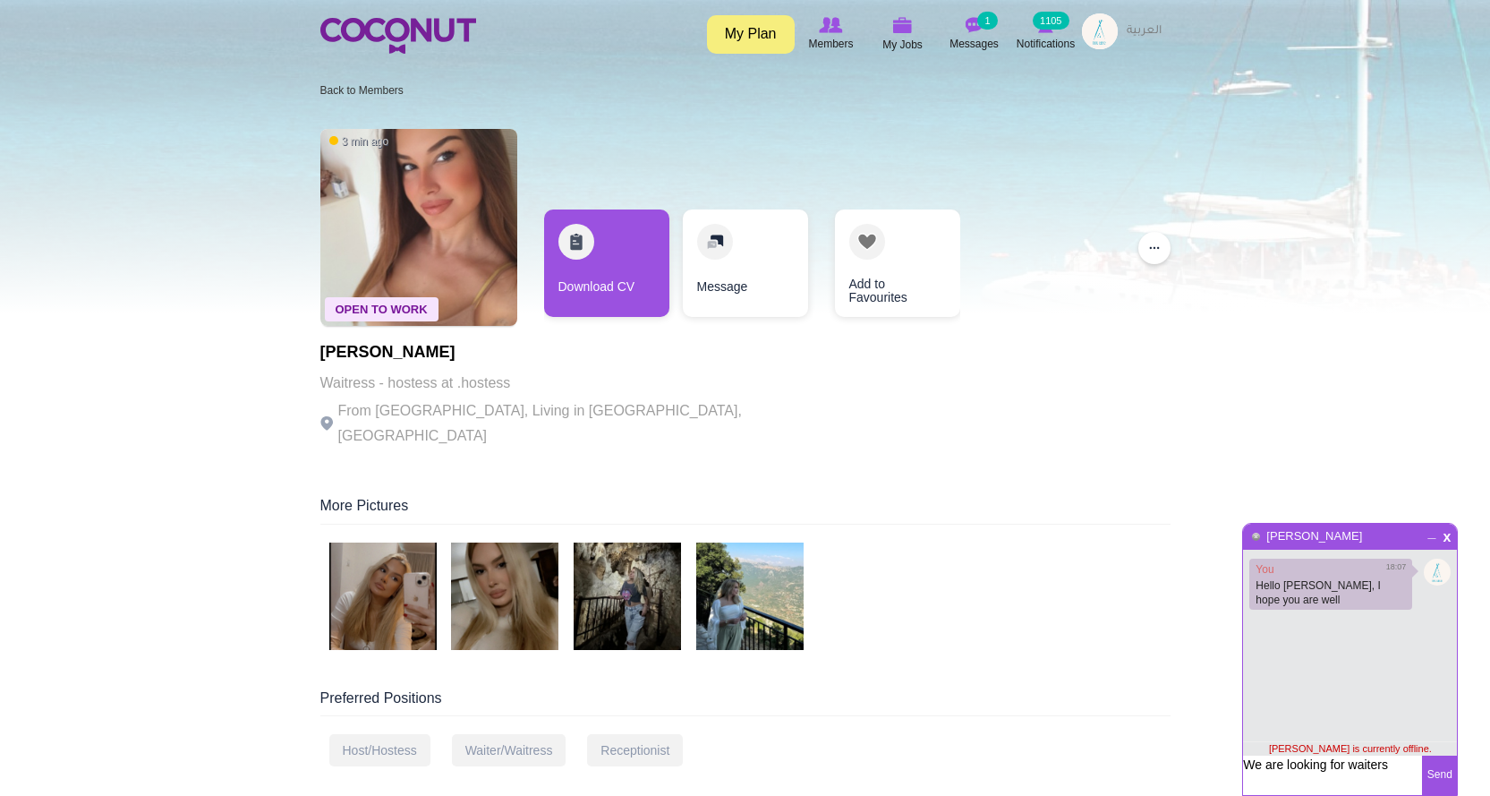
click at [1401, 763] on textarea "We are looking for waiters" at bounding box center [1332, 774] width 179 height 39
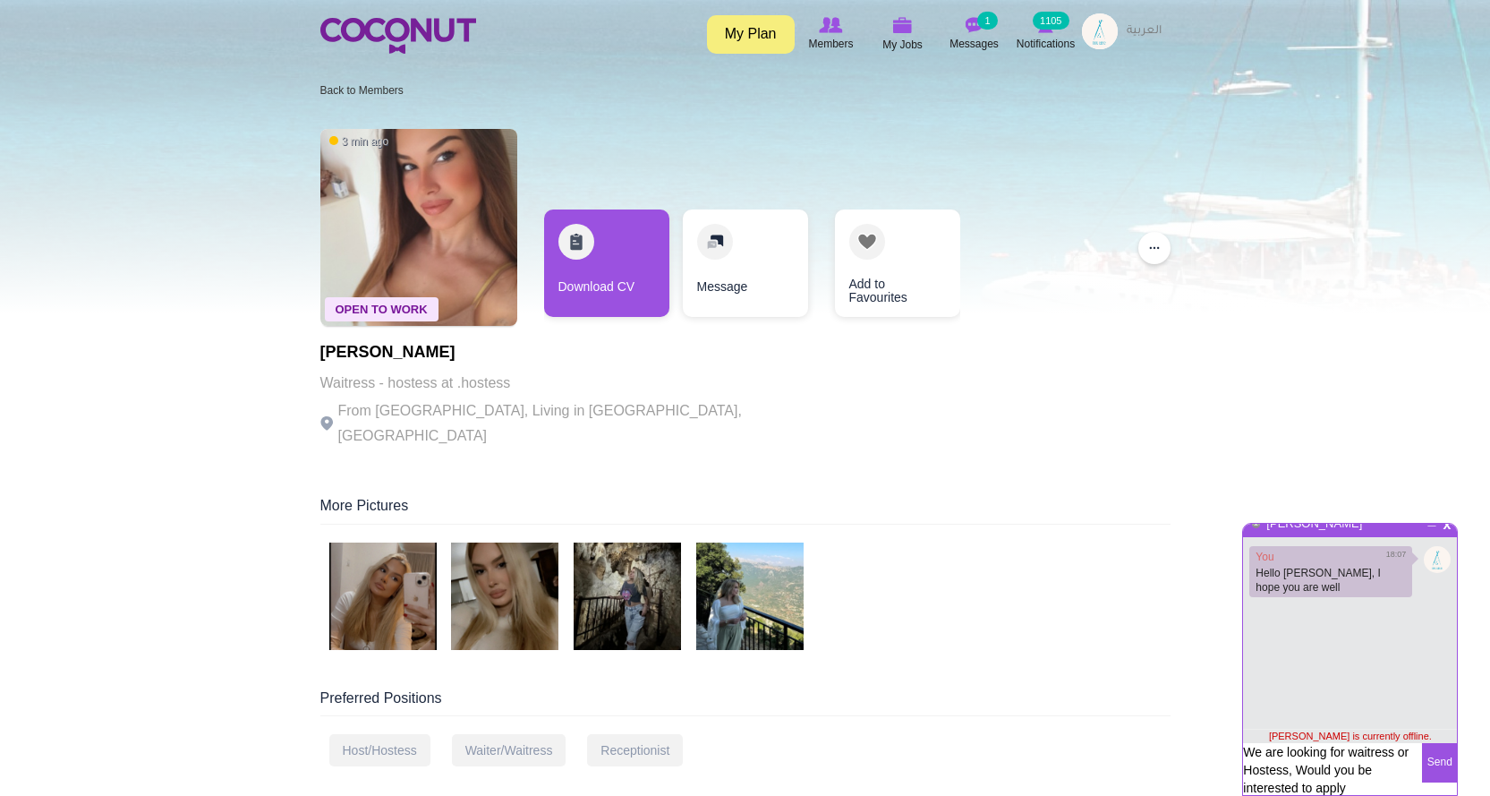
type textarea "We are looking for waitress or Hostess, Would you be interested to apply?"
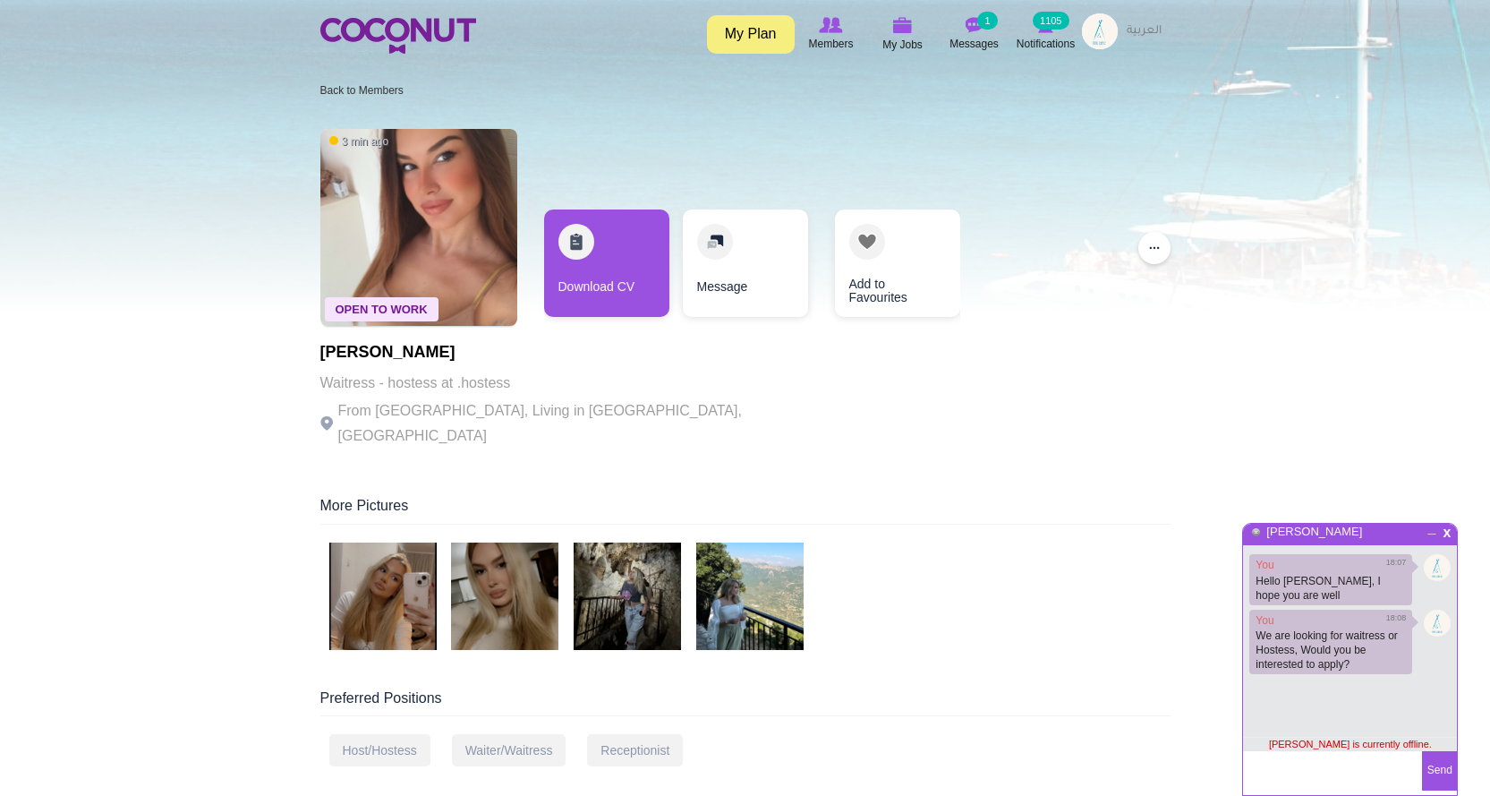
scroll to position [4, 0]
click at [1449, 532] on span "x" at bounding box center [1446, 530] width 15 height 13
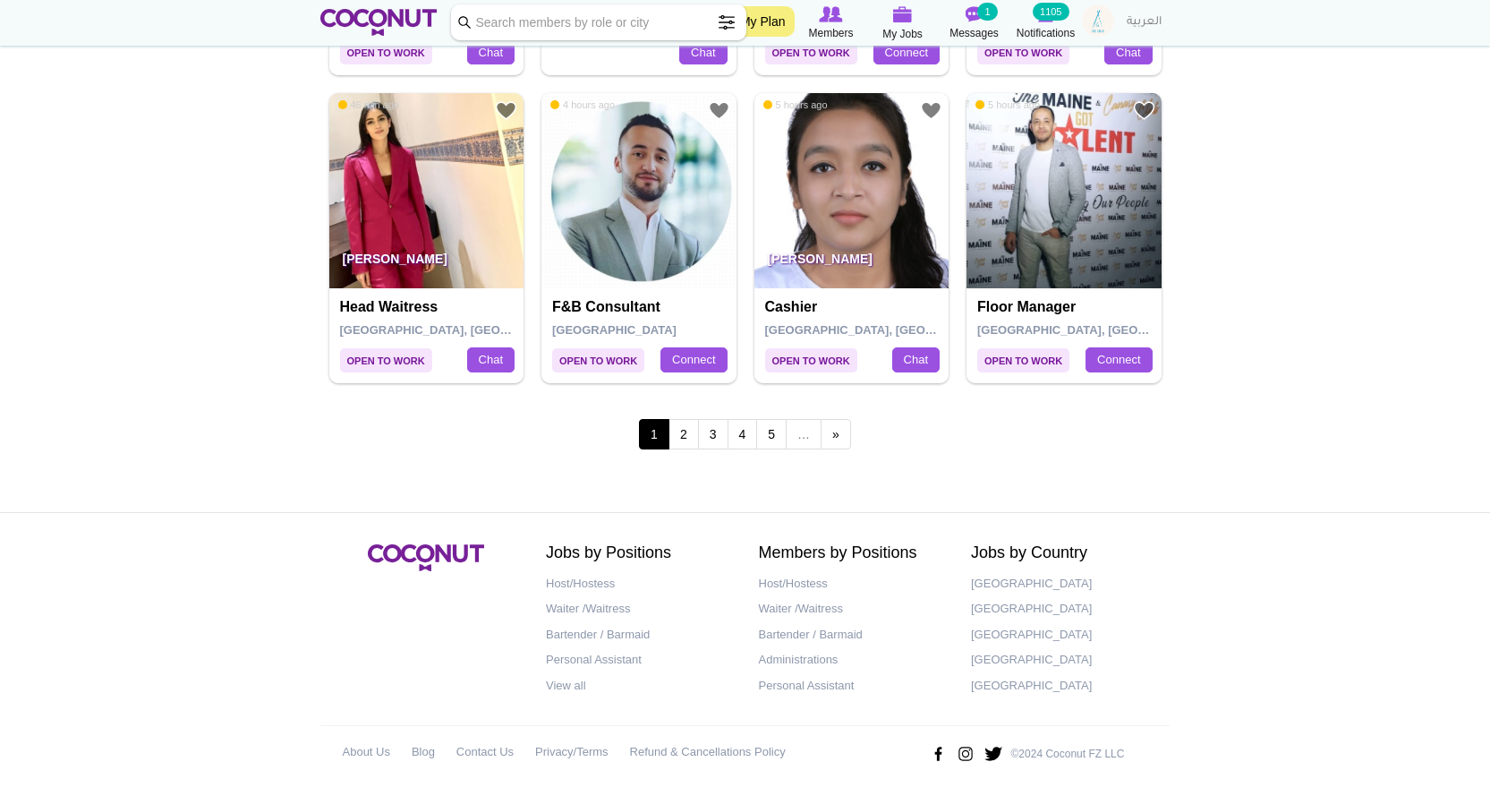
scroll to position [3092, 0]
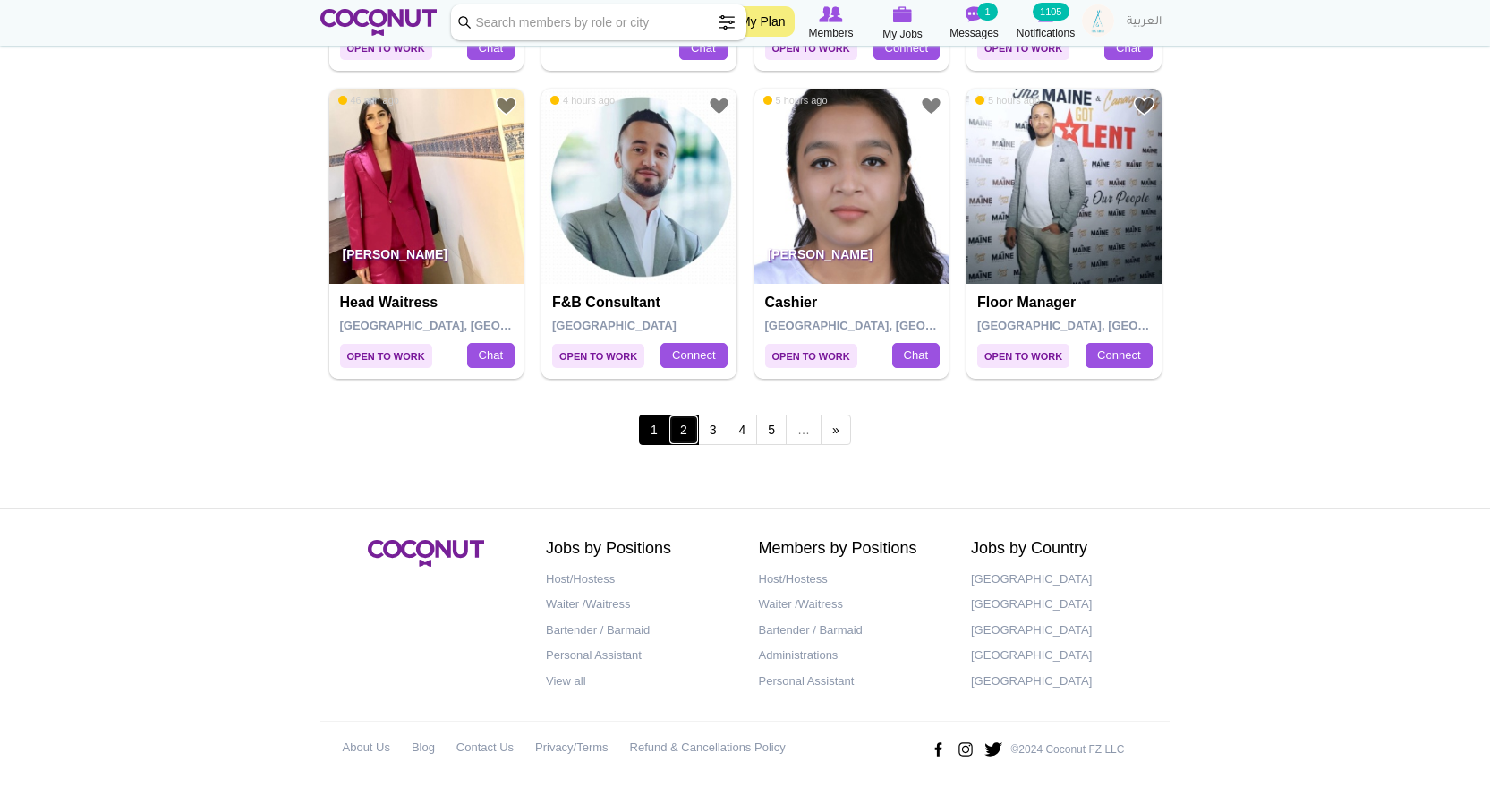
click at [683, 431] on link "2" at bounding box center [684, 429] width 30 height 30
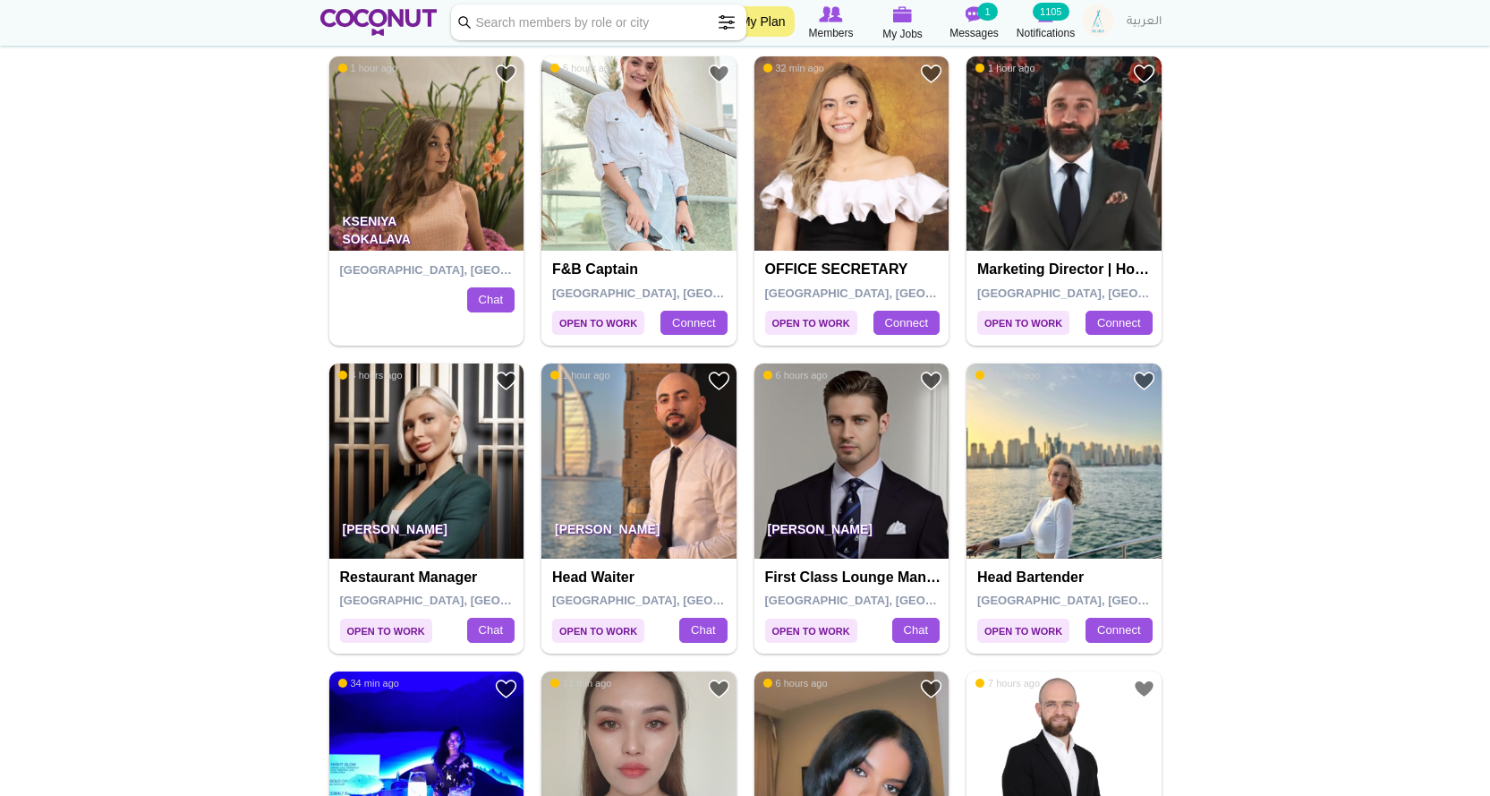
scroll to position [627, 0]
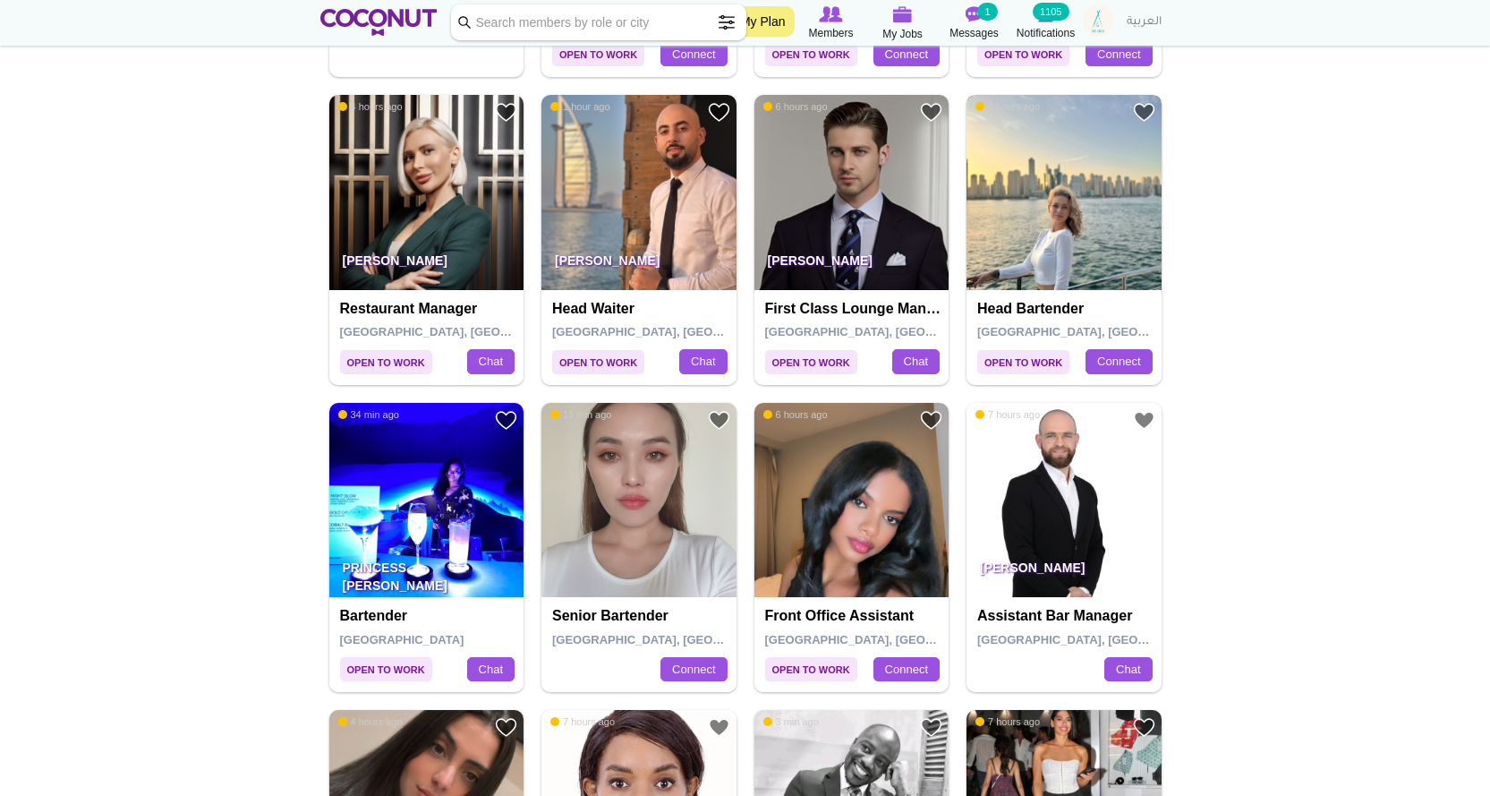
click at [1113, 196] on img at bounding box center [1064, 192] width 195 height 195
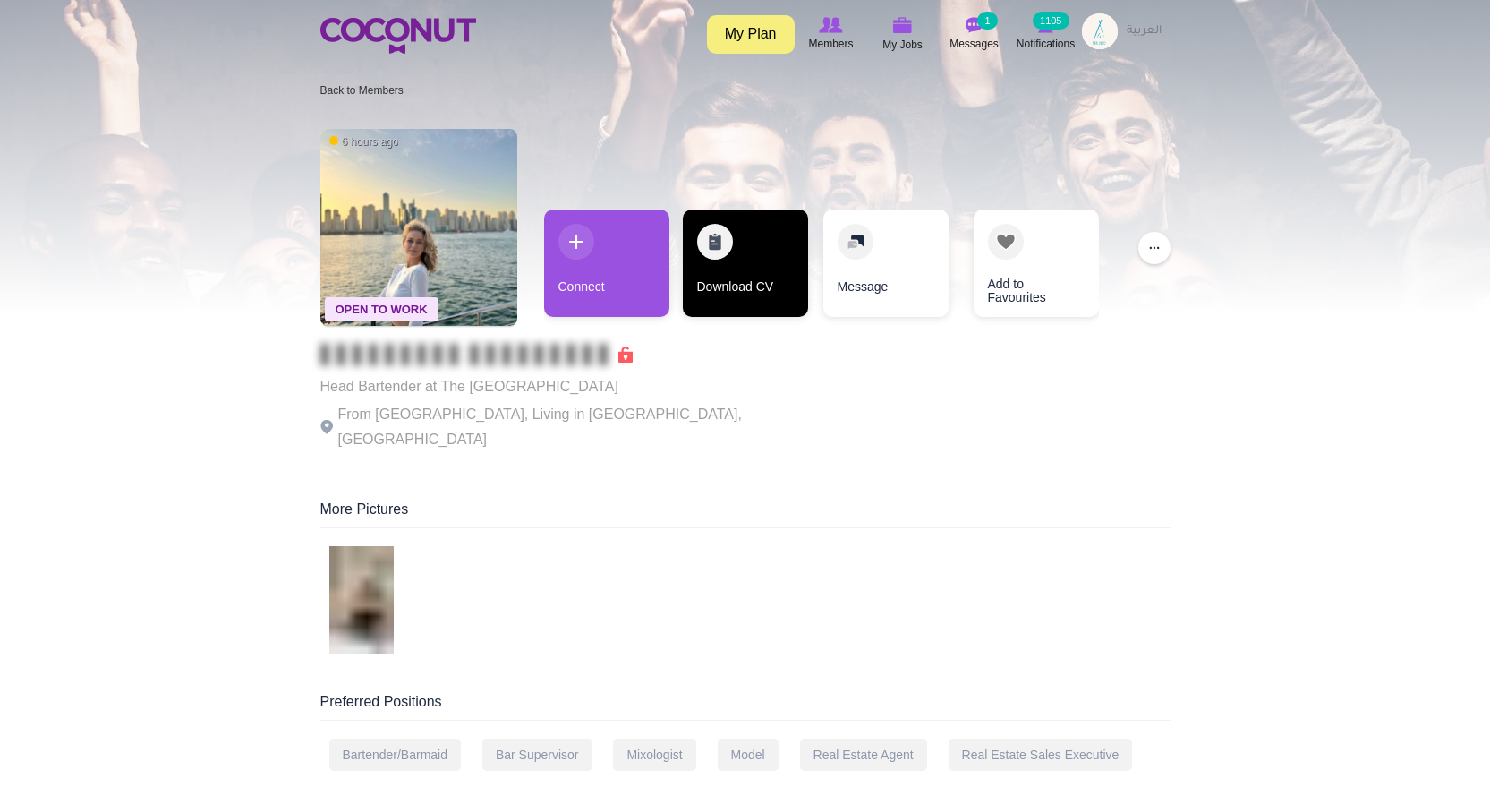
click at [758, 277] on link "Download CV" at bounding box center [745, 262] width 125 height 107
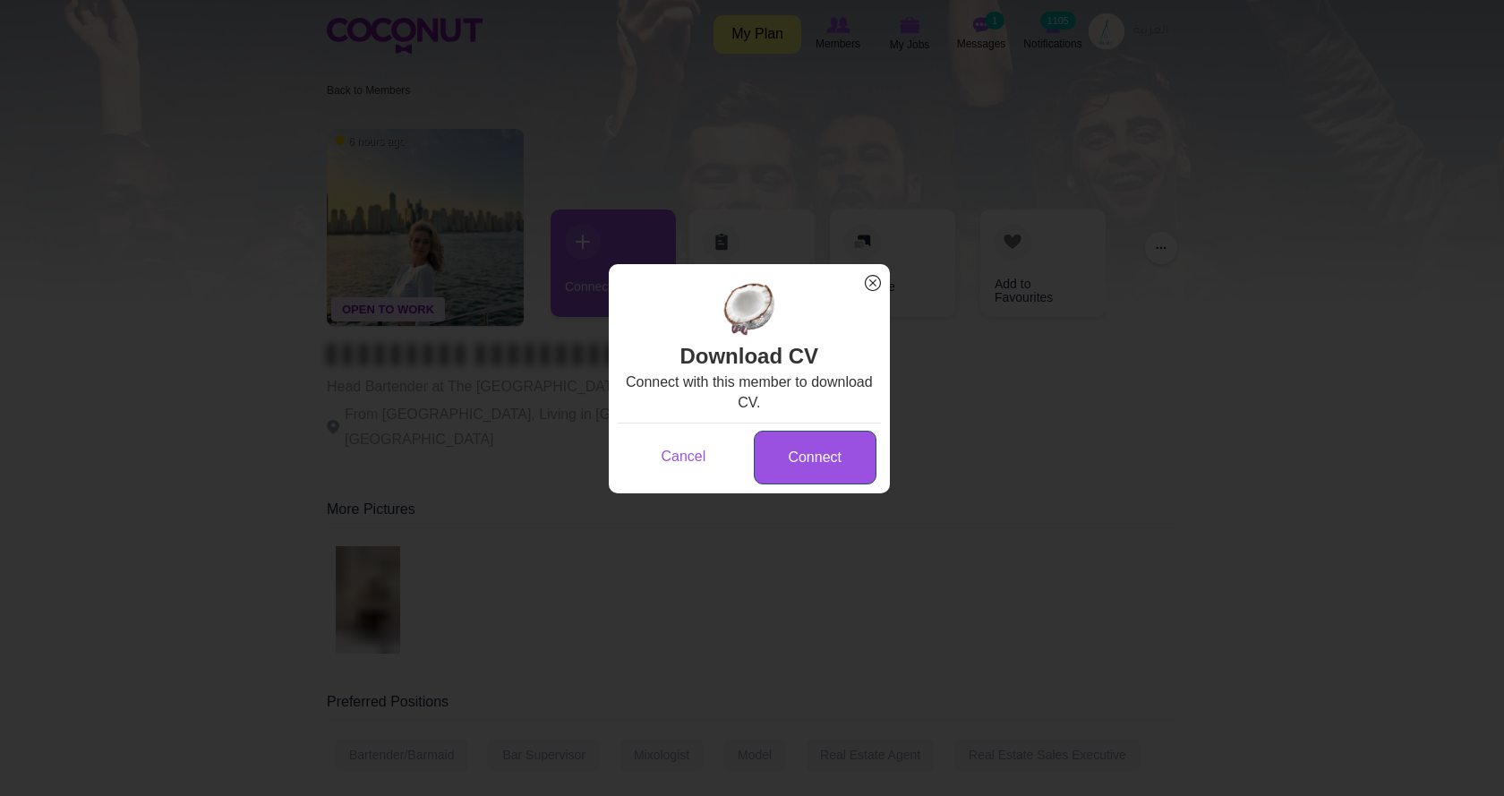
click at [832, 446] on link "Connect" at bounding box center [815, 458] width 123 height 55
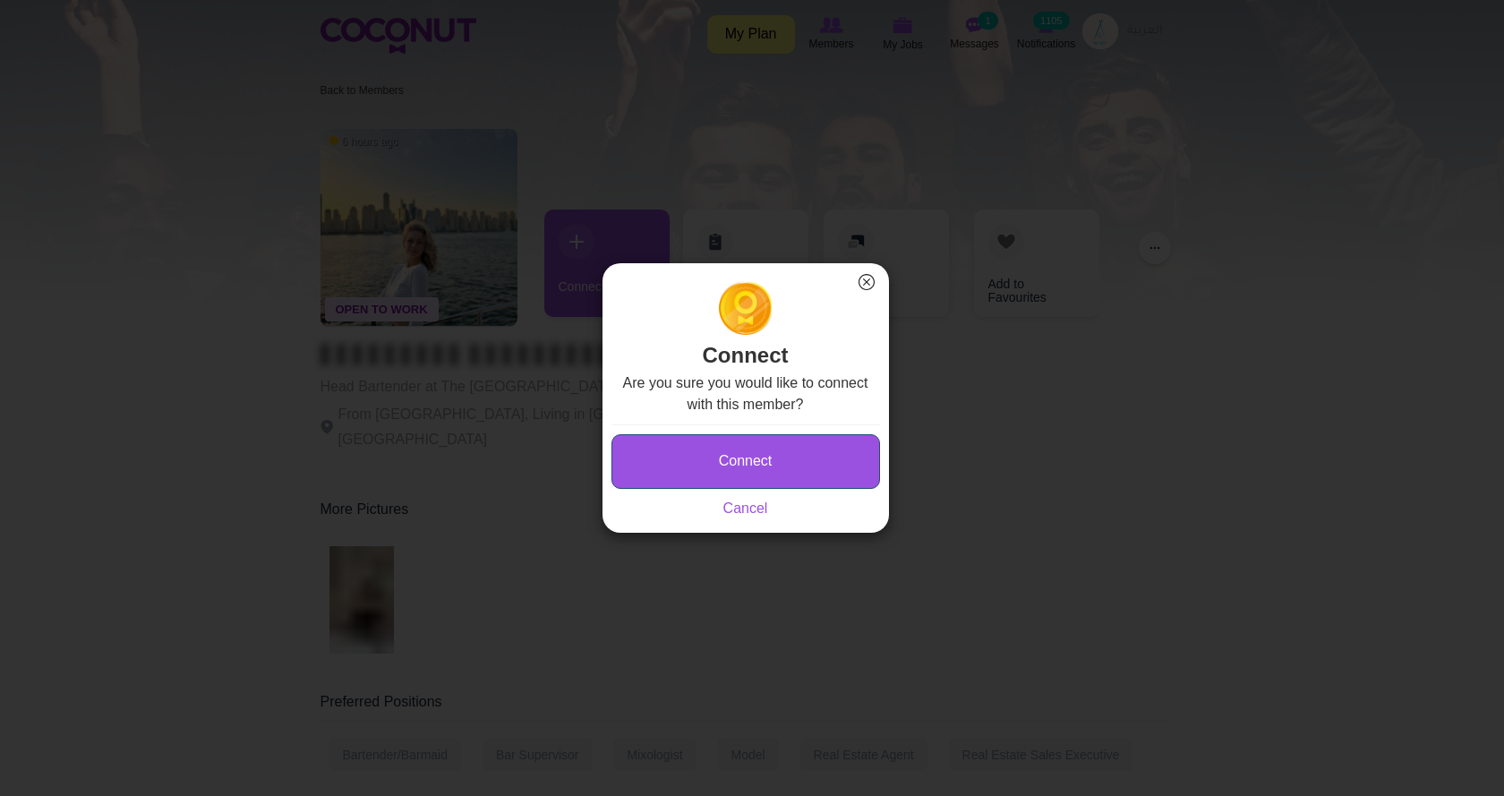
click at [804, 473] on button "Connect" at bounding box center [745, 461] width 269 height 55
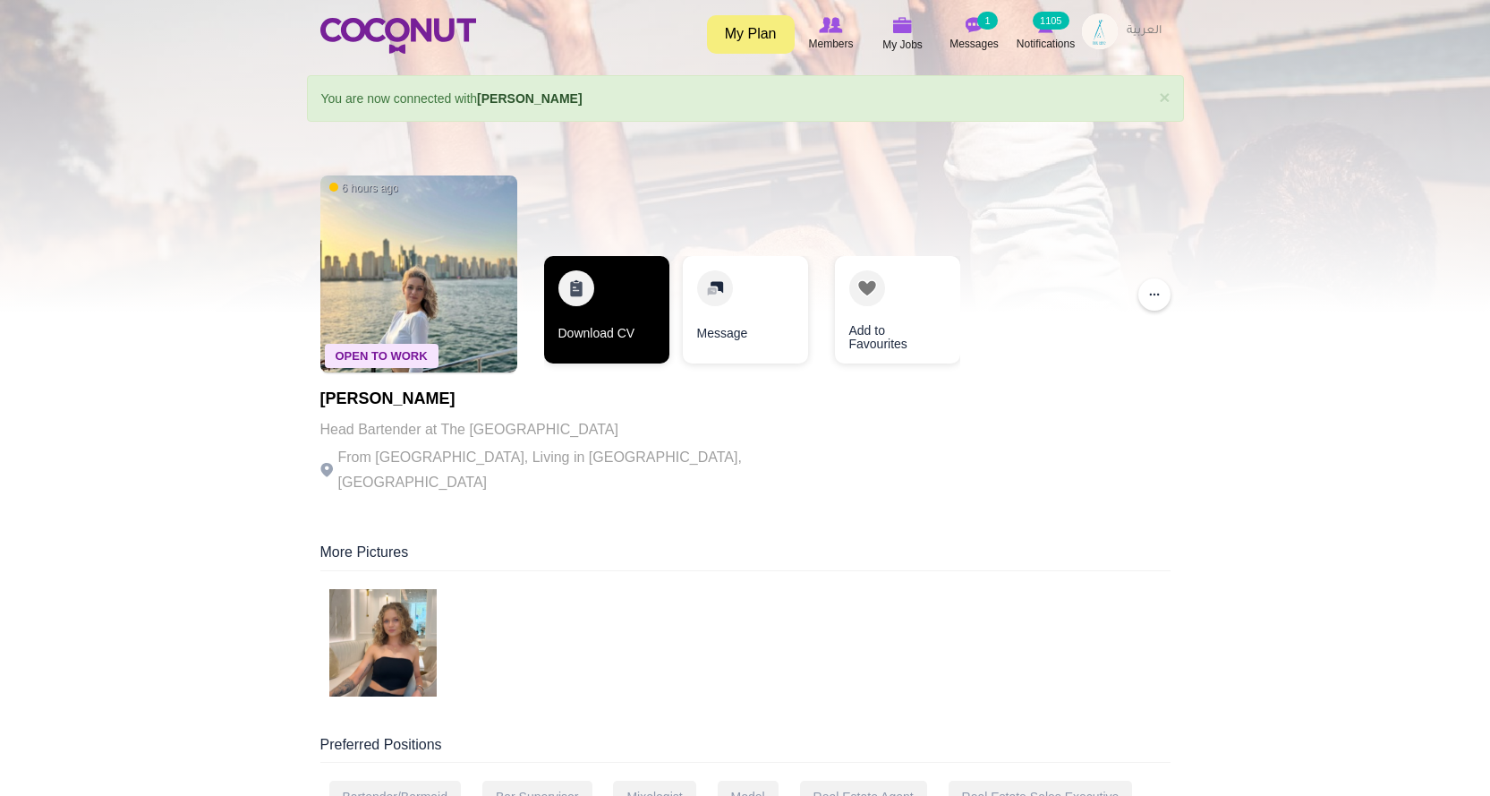
click at [596, 335] on link "Download CV" at bounding box center [606, 309] width 125 height 107
click at [631, 306] on link "Download CV" at bounding box center [605, 309] width 125 height 107
click at [592, 338] on link "Download CV" at bounding box center [604, 309] width 125 height 107
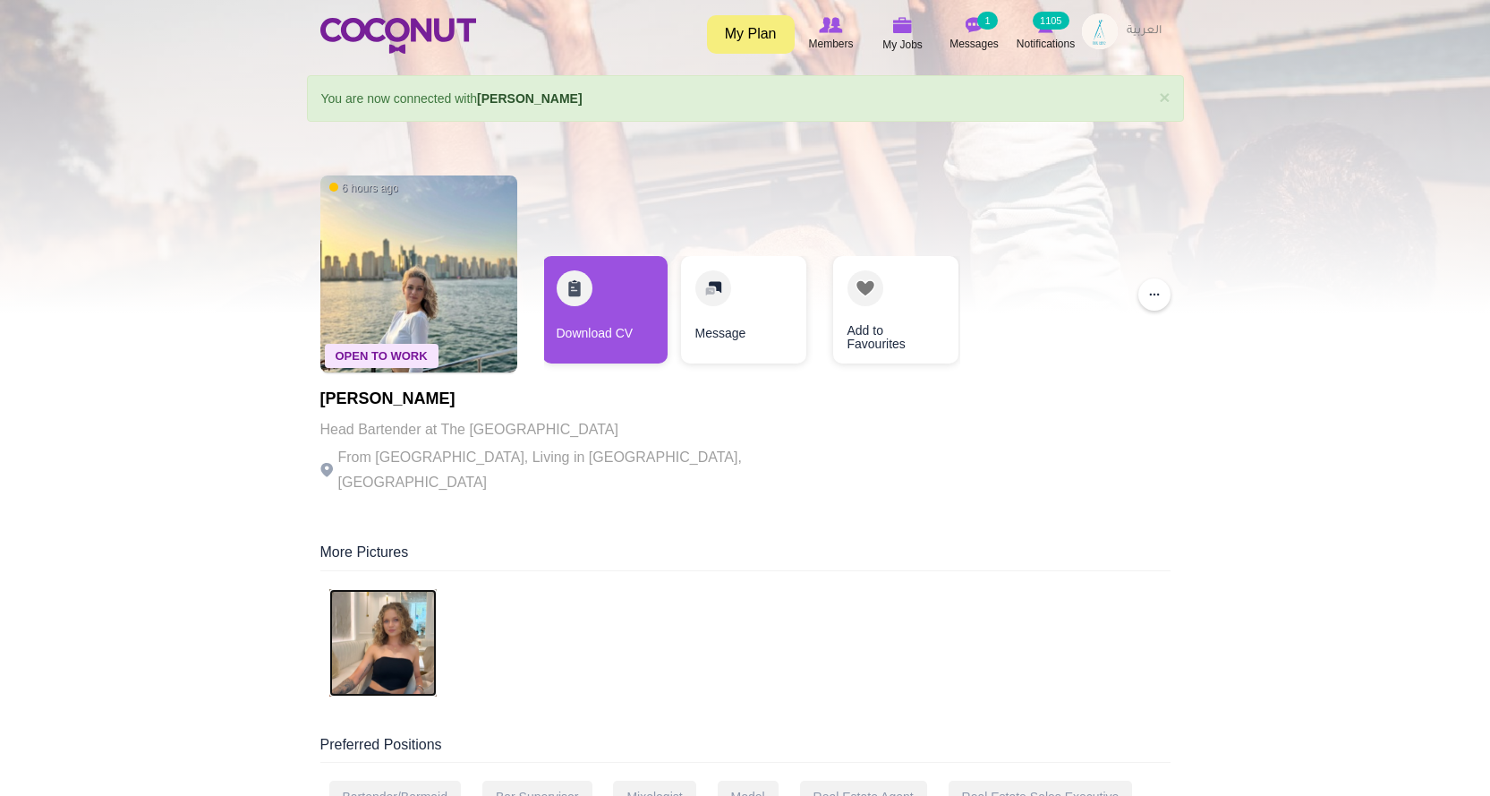
click at [374, 628] on img at bounding box center [382, 642] width 107 height 107
